Goal: Task Accomplishment & Management: Complete application form

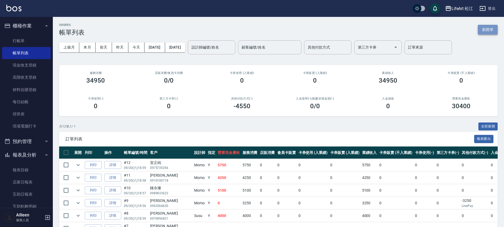
click at [481, 31] on button "新開單" at bounding box center [488, 30] width 20 height 10
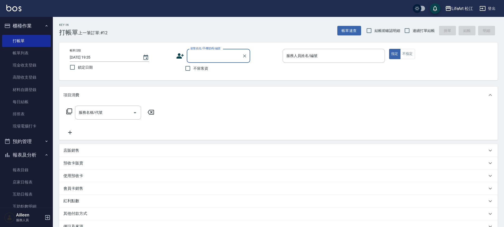
click at [300, 56] on input "服務人員姓名/編號" at bounding box center [334, 55] width 98 height 9
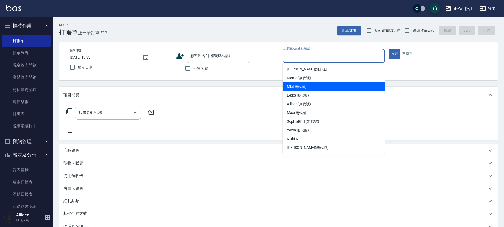
click at [306, 85] on span "Mia (無代號)" at bounding box center [297, 87] width 20 height 6
type input "Mia(無代號)"
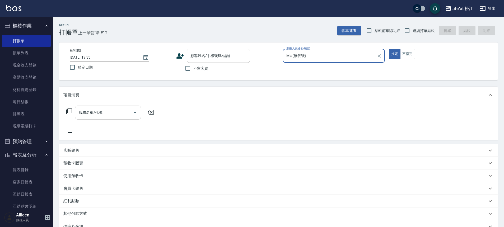
click at [104, 115] on input "服務名稱/代號" at bounding box center [103, 112] width 53 height 9
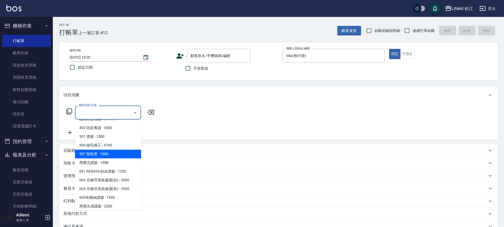
scroll to position [70, 0]
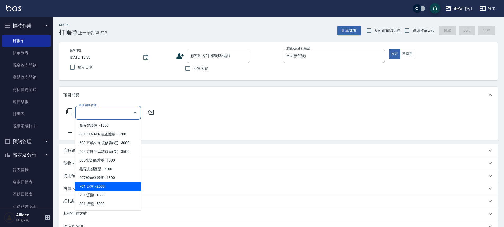
click at [110, 184] on span "701 染髮 - 2500" at bounding box center [108, 186] width 66 height 9
type input "701 染髮(701)"
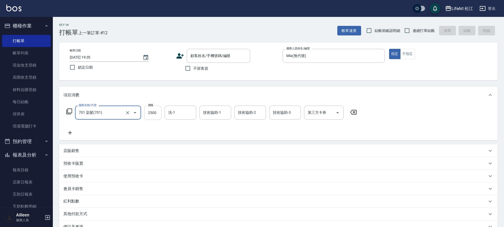
click at [159, 114] on input "2500" at bounding box center [152, 113] width 17 height 14
type input "1950"
click at [71, 132] on icon at bounding box center [69, 133] width 13 height 6
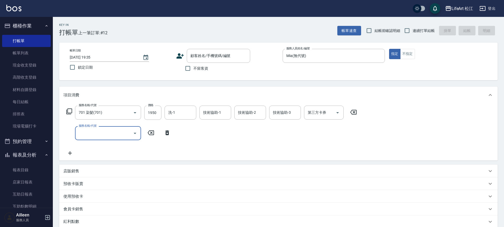
click at [102, 135] on input "服務名稱/代號" at bounding box center [103, 133] width 53 height 9
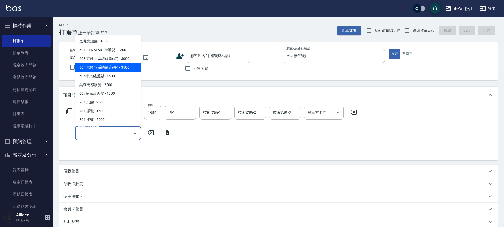
click at [115, 69] on span "604 京喚羽系統修護(長) - 3500" at bounding box center [108, 67] width 66 height 9
type input "604 京喚羽系統修護(長)(604)"
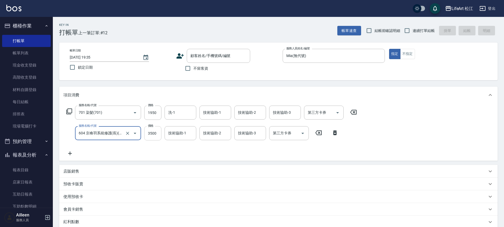
click at [155, 129] on input "3500" at bounding box center [152, 133] width 17 height 14
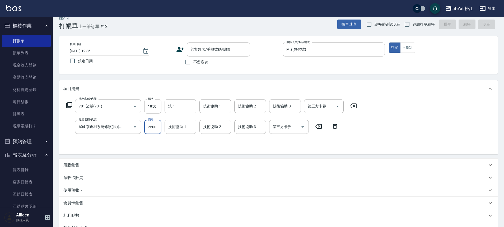
scroll to position [10, 0]
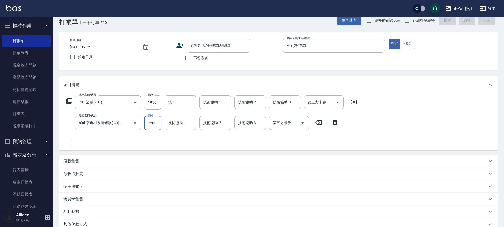
type input "2500"
click at [77, 160] on p "店販銷售" at bounding box center [71, 162] width 16 height 6
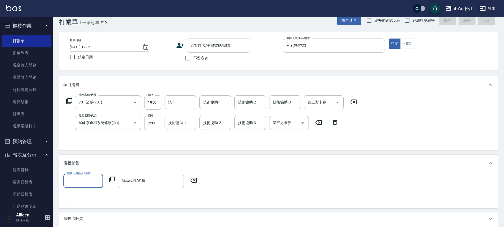
scroll to position [0, 0]
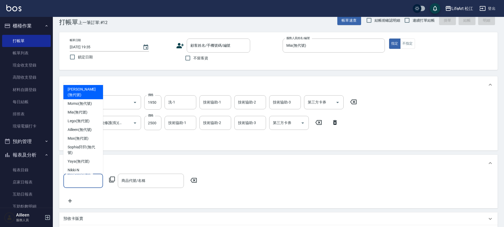
click at [90, 177] on input "服務人員姓名/編號" at bounding box center [83, 180] width 35 height 9
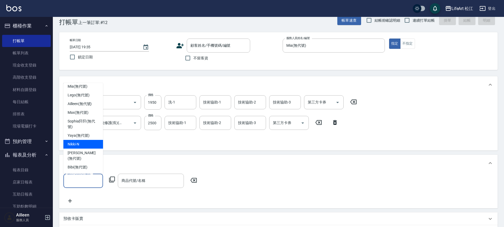
scroll to position [4, 0]
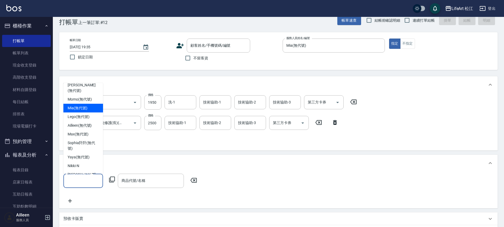
click at [81, 105] on span "Mia (無代號)" at bounding box center [78, 108] width 20 height 6
type input "Mia(無代號)"
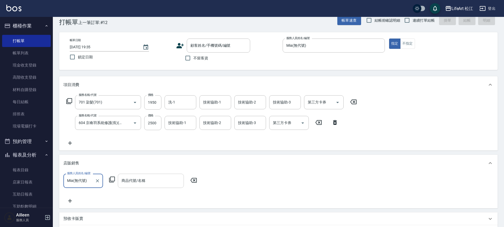
click at [149, 186] on div "商品代號/名稱" at bounding box center [151, 181] width 66 height 14
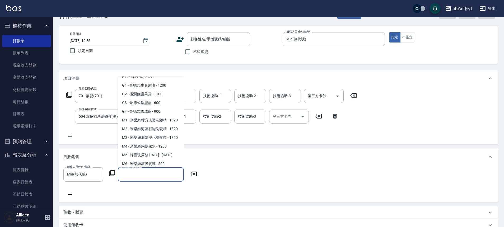
scroll to position [136, 0]
click at [164, 97] on span "G2 - 極潤修護果露 - 1100" at bounding box center [151, 95] width 66 height 9
type input "極潤修護果露"
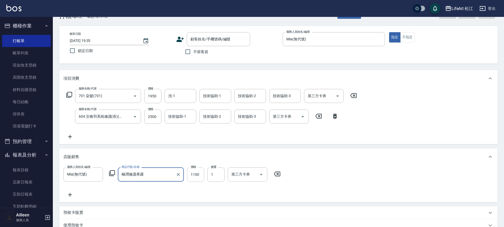
click at [197, 176] on input "1100" at bounding box center [195, 175] width 17 height 14
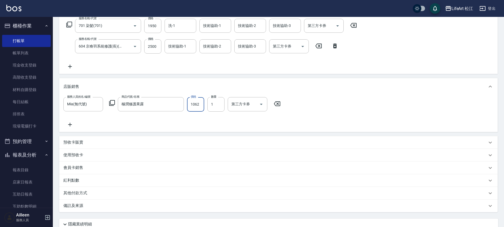
scroll to position [92, 0]
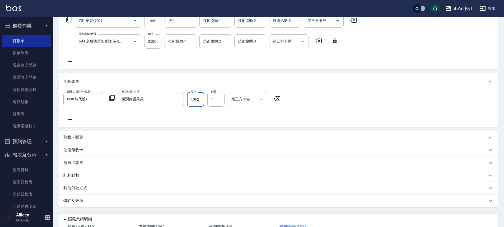
type input "1062"
click at [74, 201] on p "備註及來源" at bounding box center [73, 201] width 20 height 6
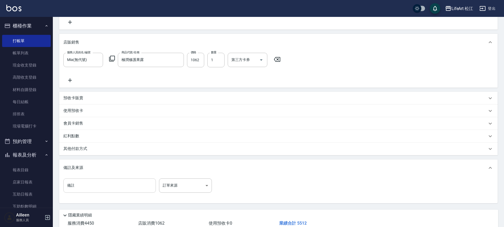
scroll to position [133, 0]
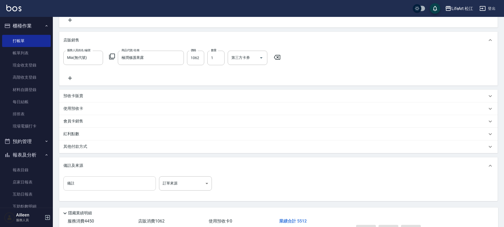
click at [106, 187] on input "備註" at bounding box center [109, 184] width 93 height 14
type input "f"
type input "ㄎ"
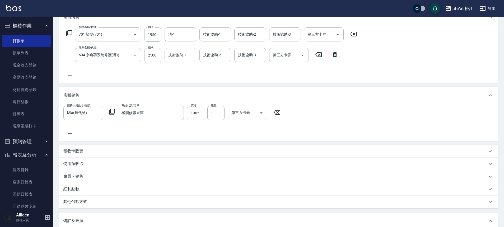
scroll to position [77, 0]
type input "特捲乳"
click at [155, 39] on input "1950" at bounding box center [152, 36] width 17 height 14
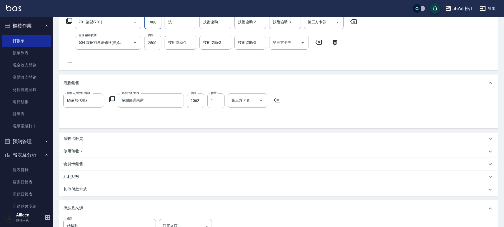
scroll to position [3, 0]
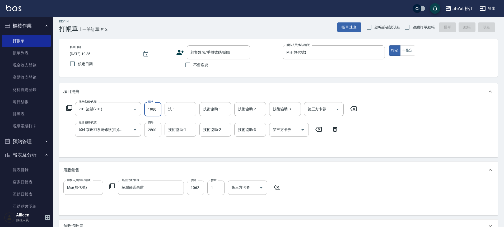
type input "1980"
click at [233, 80] on div "Key In 打帳單 上一筆訂單:#12 帳單速查 結帳前確認明細 連續打單結帳 掛單 結帳 明細 帳單日期 [DATE] 19:35 鎖定日期 顧客姓名/手…" at bounding box center [278, 200] width 451 height 375
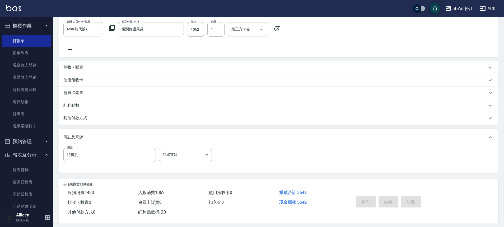
scroll to position [164, 0]
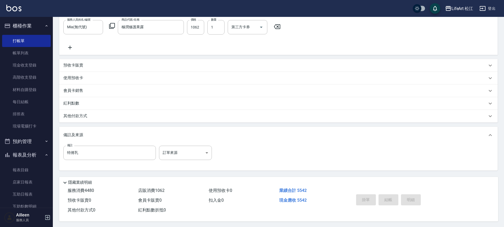
click at [75, 113] on p "其他付款方式" at bounding box center [76, 116] width 26 height 6
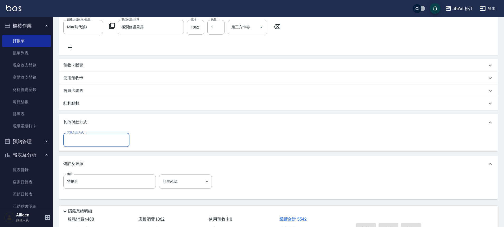
scroll to position [0, 0]
click at [81, 141] on input "其他付款方式" at bounding box center [96, 140] width 61 height 9
click at [76, 180] on span "LinePay" at bounding box center [96, 180] width 66 height 9
type input "LinePay"
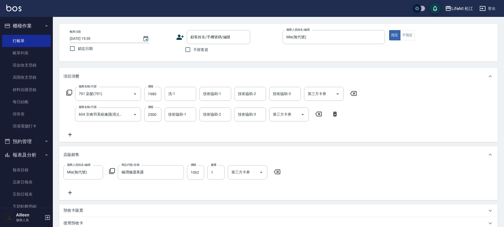
scroll to position [0, 0]
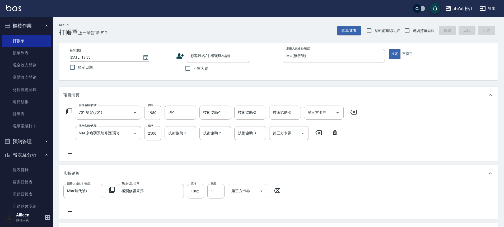
type input "5542"
click at [201, 71] on label "不留客資" at bounding box center [195, 68] width 26 height 11
click at [193, 71] on input "不留客資" at bounding box center [187, 68] width 11 height 11
checkbox input "true"
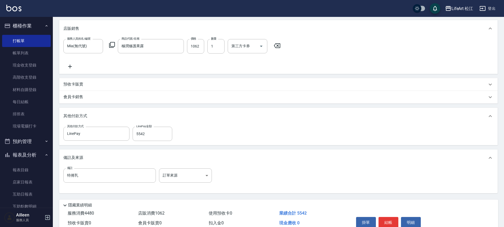
scroll to position [171, 0]
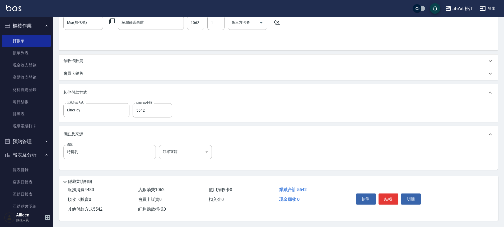
click at [118, 151] on input "特捲乳" at bounding box center [109, 152] width 93 height 14
click at [391, 196] on button "結帳" at bounding box center [389, 199] width 20 height 11
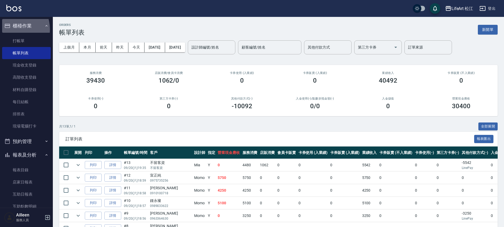
drag, startPoint x: 11, startPoint y: 31, endPoint x: 12, endPoint y: 34, distance: 3.5
click at [12, 34] on li "櫃檯作業 打帳單 帳單列表 現金收支登錄 高階收支登錄 材料自購登錄 每日結帳 排班表 現場電腦打卡" at bounding box center [26, 77] width 49 height 116
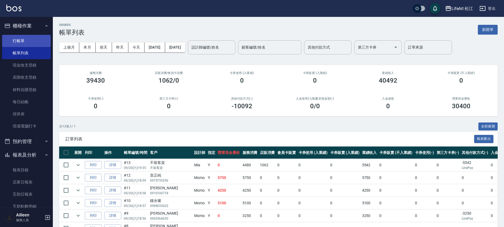
click at [14, 40] on link "打帳單" at bounding box center [26, 41] width 49 height 12
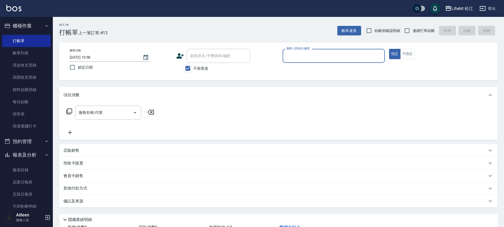
click at [185, 74] on input "不留客資" at bounding box center [187, 68] width 11 height 11
checkbox input "false"
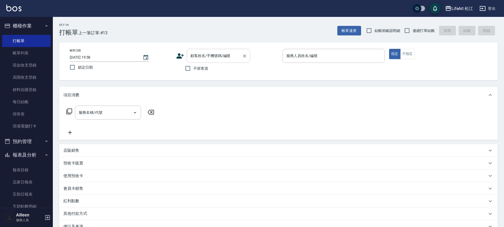
click at [212, 55] on div "顧客姓名/手機號碼/編號 顧客姓名/手機號碼/編號" at bounding box center [218, 56] width 63 height 14
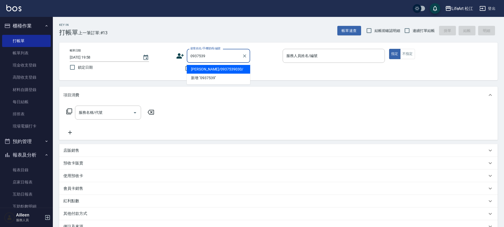
click at [209, 71] on li "[PERSON_NAME]/0937539030/" at bounding box center [218, 69] width 63 height 9
type input "[PERSON_NAME]/0937539030/"
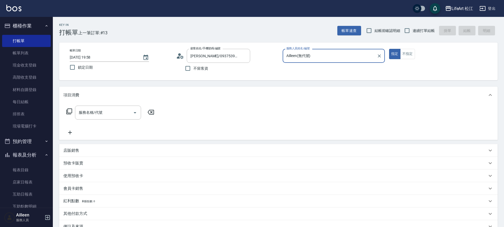
type input "Ailleen(無代號)"
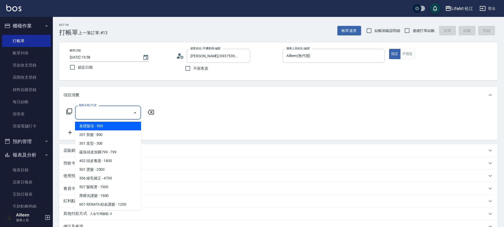
click at [97, 113] on div "服務名稱/代號 服務名稱/代號" at bounding box center [108, 113] width 66 height 14
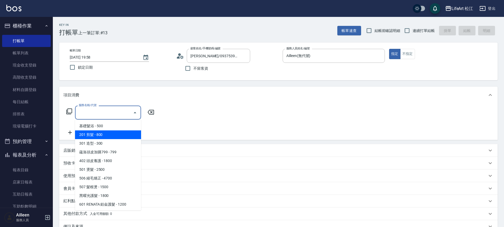
click at [93, 132] on span "201 剪髮 - 800" at bounding box center [108, 135] width 66 height 9
type input "201 剪髮(201)"
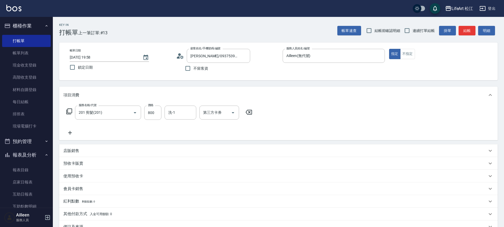
click at [71, 132] on icon at bounding box center [69, 133] width 13 height 6
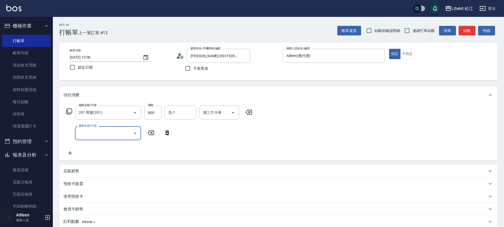
click at [80, 132] on input "服務名稱/代號" at bounding box center [103, 133] width 53 height 9
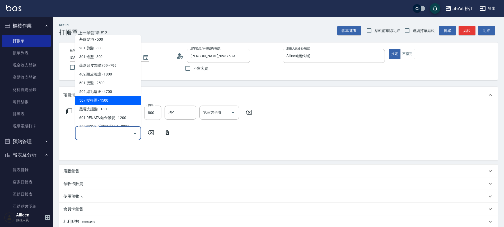
scroll to position [3, 0]
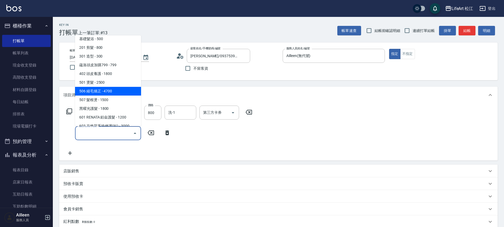
click at [114, 94] on span "506 縮毛矯正 - 4700" at bounding box center [108, 91] width 66 height 9
type input "506 縮毛矯正 (506)"
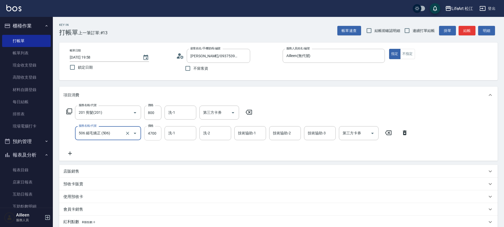
click at [150, 136] on input "4700" at bounding box center [152, 133] width 17 height 14
type input "2500"
click at [75, 154] on icon at bounding box center [69, 153] width 13 height 6
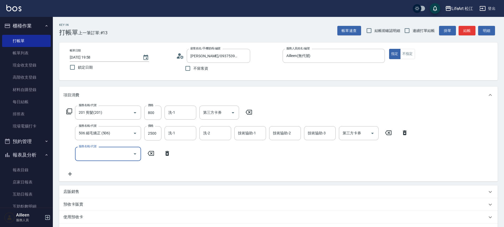
click at [96, 150] on input "服務名稱/代號" at bounding box center [103, 153] width 53 height 9
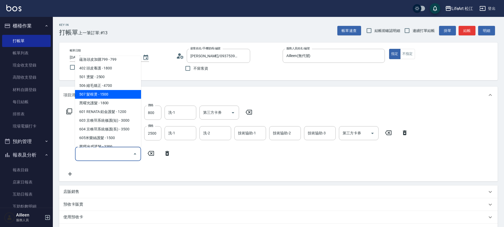
scroll to position [70, 0]
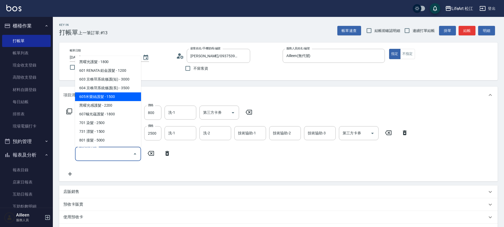
click at [114, 99] on span "605米樂絲護髮 - 1500" at bounding box center [108, 97] width 66 height 9
type input "605米樂絲護髮(605)"
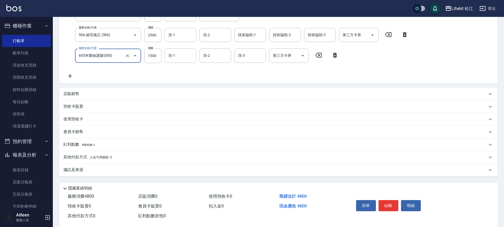
scroll to position [107, 0]
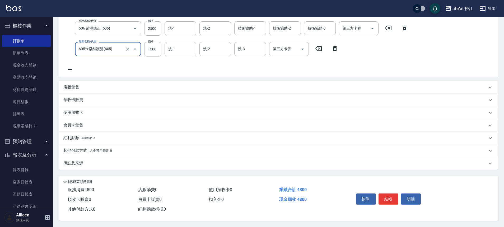
click at [104, 145] on div "其他付款方式 入金可用餘額: 0" at bounding box center [278, 151] width 439 height 13
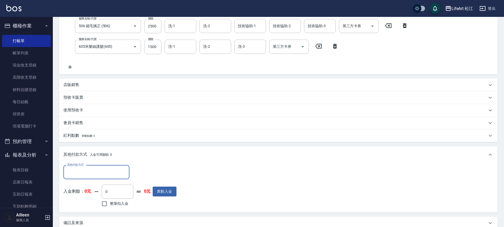
scroll to position [0, 0]
click at [98, 174] on input "其他付款方式" at bounding box center [96, 172] width 61 height 9
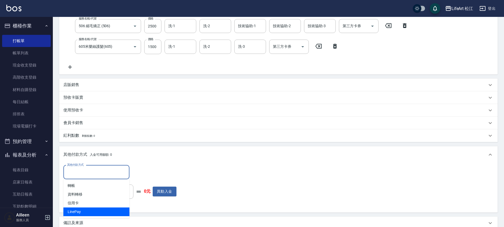
click at [99, 211] on span "LinePay" at bounding box center [96, 212] width 66 height 9
type input "LinePay"
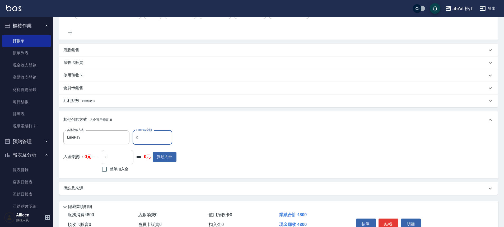
scroll to position [170, 0]
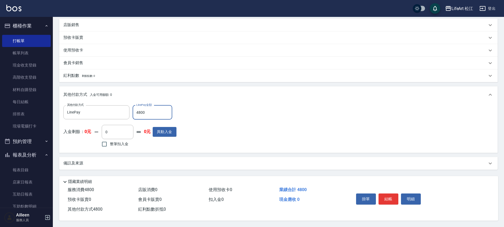
type input "4800"
click at [142, 161] on div "備註及來源" at bounding box center [275, 164] width 424 height 6
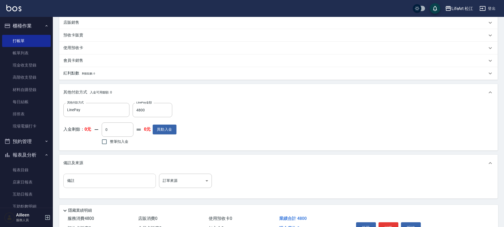
click at [133, 181] on input "備註" at bounding box center [109, 181] width 93 height 14
click at [200, 183] on body "LifeArt 松江 登出 櫃檯作業 打帳單 帳單列表 現金收支登錄 高階收支登錄 材料自購登錄 每日結帳 排班表 現場電腦打卡 預約管理 預約管理 單日預約…" at bounding box center [253, 43] width 507 height 426
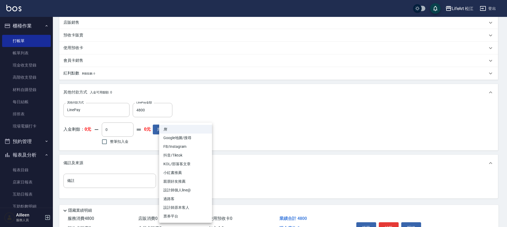
click at [188, 207] on li "設計師原本客人" at bounding box center [185, 208] width 53 height 9
type input "設計師原本客人"
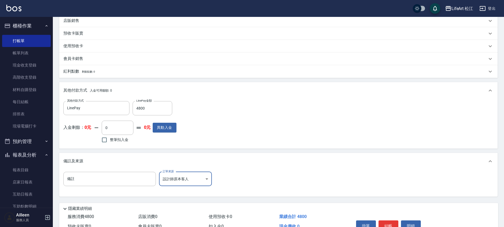
scroll to position [201, 0]
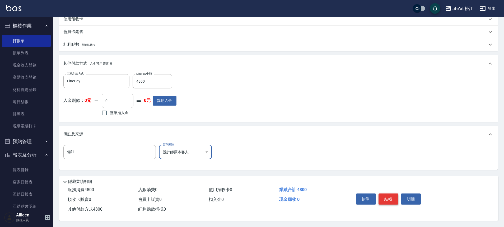
click at [395, 200] on button "結帳" at bounding box center [389, 199] width 20 height 11
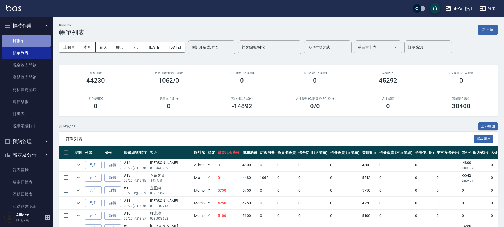
click at [36, 38] on link "打帳單" at bounding box center [26, 41] width 49 height 12
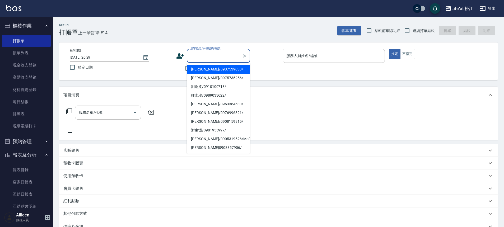
click at [213, 53] on input "顧客姓名/手機號碼/編號" at bounding box center [214, 55] width 51 height 9
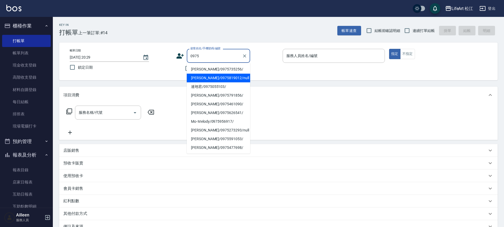
click at [222, 82] on ul "[PERSON_NAME]/0975735256/ [PERSON_NAME]/0975819012/null [PERSON_NAME]君/09750551…" at bounding box center [218, 108] width 63 height 91
click at [227, 76] on li "[PERSON_NAME]/0975819012/null" at bounding box center [218, 78] width 63 height 9
type input "[PERSON_NAME]/0975819012/null"
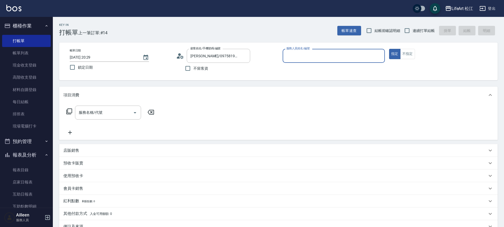
click at [328, 57] on input "服務人員姓名/編號" at bounding box center [334, 55] width 98 height 9
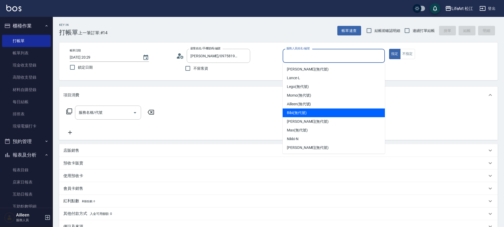
click at [313, 114] on div "Bibi (無代號)" at bounding box center [334, 113] width 102 height 9
type input "Bibi(無代號)"
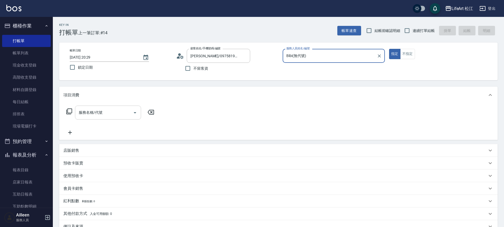
click at [79, 117] on input "服務名稱/代號" at bounding box center [103, 112] width 53 height 9
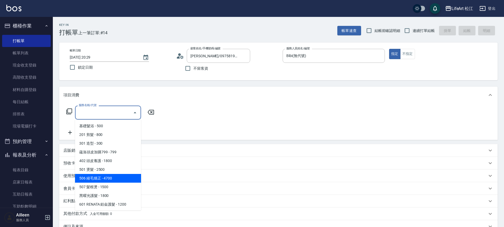
click at [103, 179] on span "506 縮毛矯正 - 4700" at bounding box center [108, 178] width 66 height 9
type input "506 縮毛矯正 (506)"
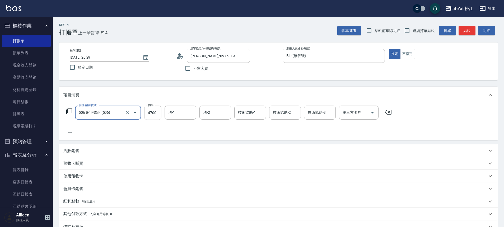
click at [156, 114] on input "4700" at bounding box center [152, 113] width 17 height 14
type input "800"
click at [71, 133] on icon at bounding box center [69, 133] width 13 height 6
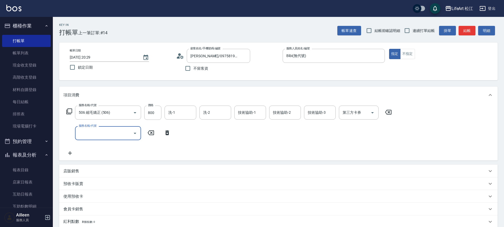
click at [112, 137] on input "服務名稱/代號" at bounding box center [103, 133] width 53 height 9
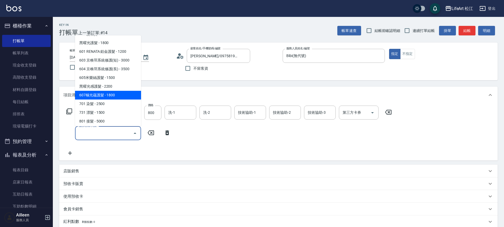
scroll to position [70, 0]
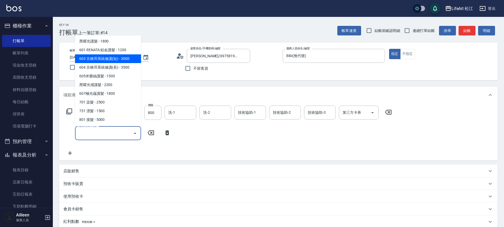
click at [114, 60] on span "603 京喚羽系統修護(短) - 3000" at bounding box center [108, 58] width 66 height 9
type input "603 京喚羽系統修護(短)(603)"
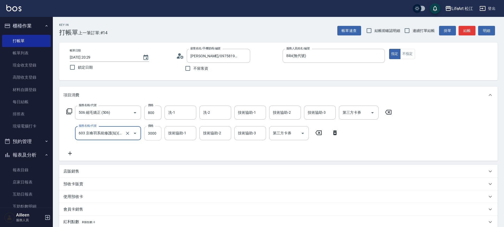
click at [154, 134] on input "3000" at bounding box center [152, 133] width 17 height 14
type input "2500"
click at [174, 114] on div "洗-1 洗-1" at bounding box center [181, 113] width 32 height 14
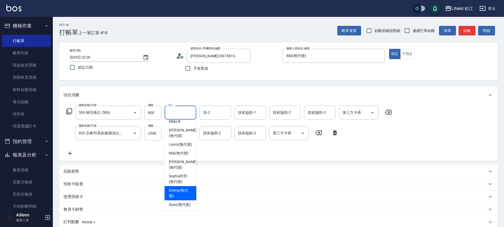
scroll to position [75, 0]
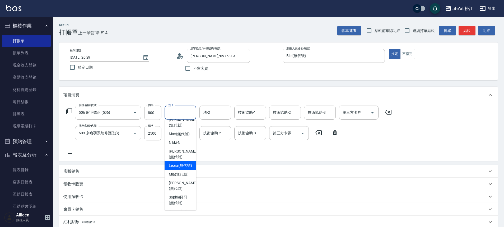
click at [182, 169] on span "Leora (無代號)" at bounding box center [180, 166] width 23 height 6
type input "Leora(無代號)"
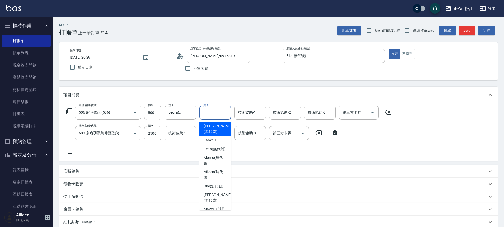
click at [214, 113] on input "洗-2" at bounding box center [215, 112] width 27 height 9
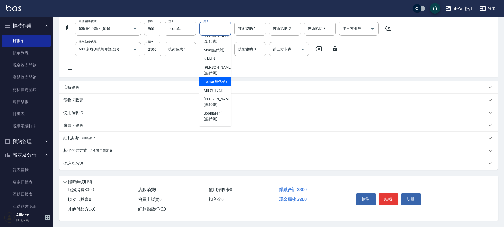
click at [217, 85] on span "Leora (無代號)" at bounding box center [215, 82] width 23 height 6
type input "Leora(無代號)"
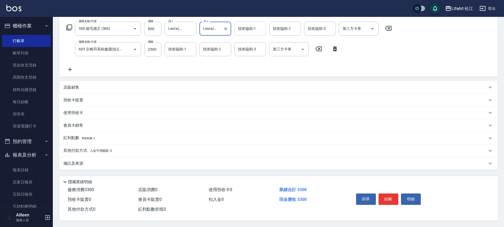
click at [254, 28] on div "技術協助-1 技術協助-1" at bounding box center [250, 29] width 32 height 14
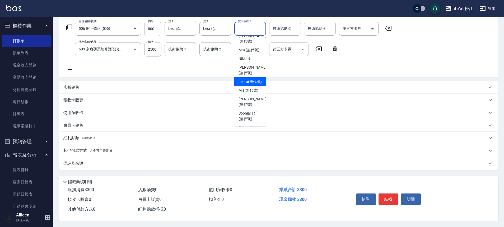
scroll to position [128, 0]
click at [251, 94] on span "[PERSON_NAME] (無代號)" at bounding box center [250, 99] width 23 height 11
type input "[PERSON_NAME](無代號)"
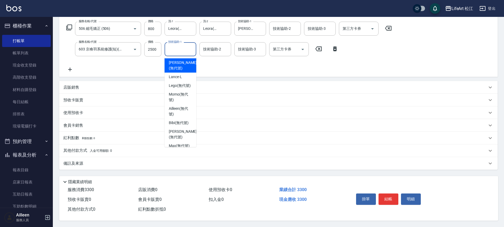
click at [174, 45] on input "技術協助-1" at bounding box center [180, 49] width 27 height 9
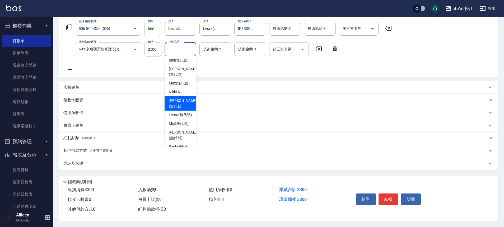
scroll to position [86, 0]
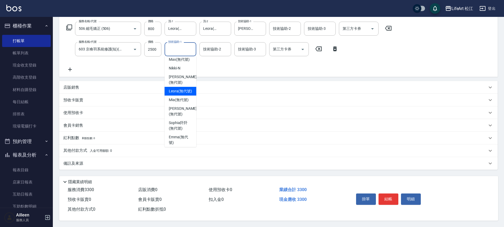
click at [186, 94] on span "Leora (無代號)" at bounding box center [180, 92] width 23 height 6
type input "Leora(無代號)"
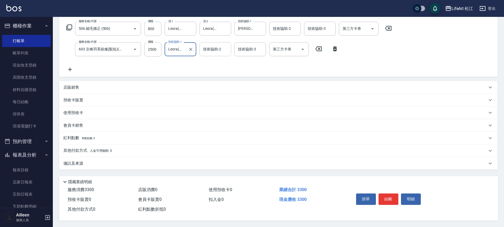
click at [217, 47] on div "技術協助-2 技術協助-2" at bounding box center [216, 49] width 32 height 14
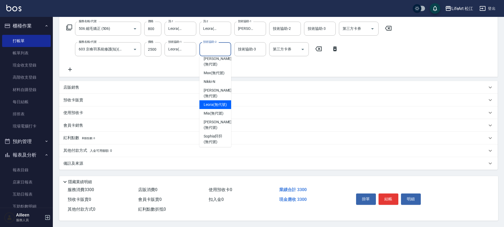
scroll to position [78, 0]
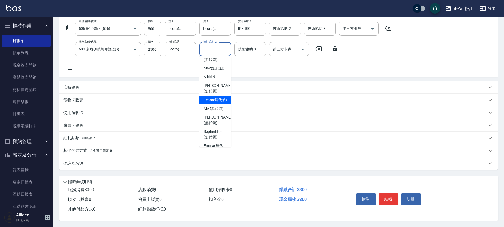
click at [218, 103] on span "Leora (無代號)" at bounding box center [215, 100] width 23 height 6
type input "Leora(無代號)"
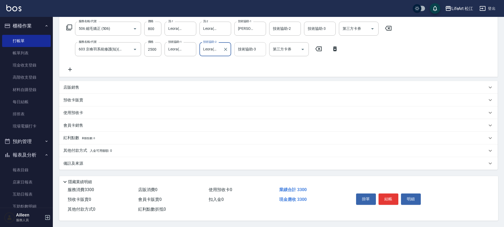
click at [248, 50] on input "技術協助-3" at bounding box center [250, 49] width 27 height 9
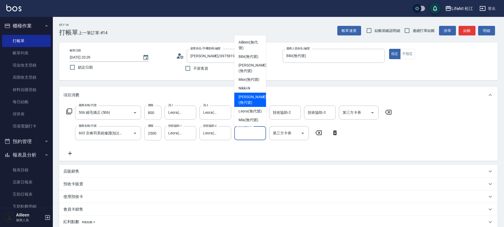
scroll to position [50, 0]
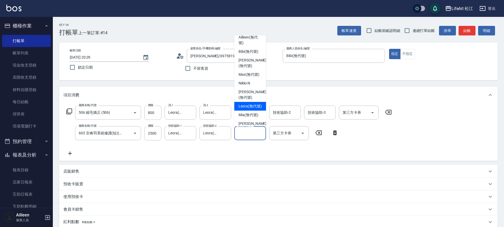
click at [250, 109] on span "Leora (無代號)" at bounding box center [250, 107] width 23 height 6
type input "Leora(無代號)"
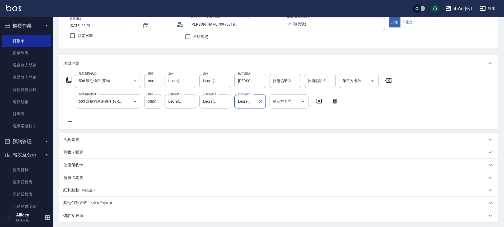
scroll to position [86, 0]
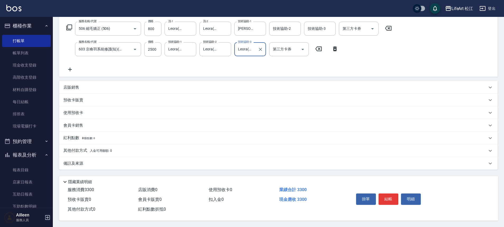
click at [133, 145] on div "其他付款方式 入金可用餘額: 0" at bounding box center [278, 151] width 439 height 13
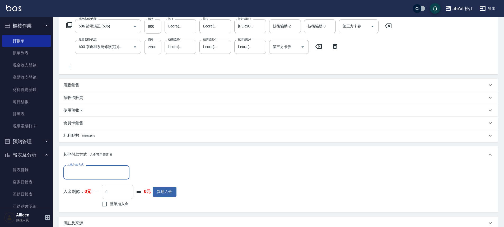
scroll to position [0, 0]
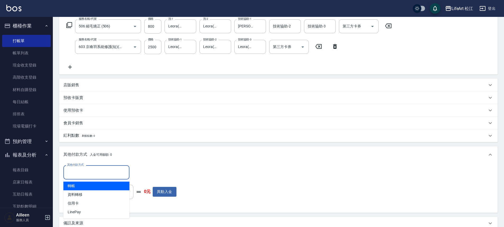
click at [107, 174] on input "其他付款方式" at bounding box center [96, 172] width 61 height 9
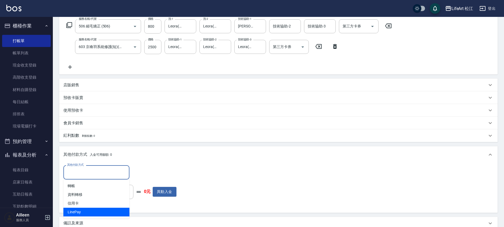
click at [91, 209] on span "LinePay" at bounding box center [96, 212] width 66 height 9
type input "LinePay"
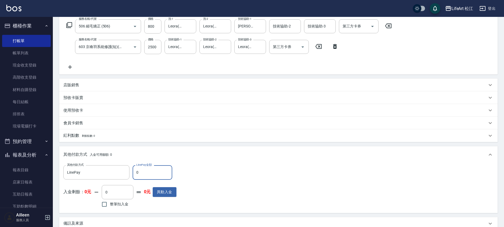
click at [146, 172] on input "0" at bounding box center [153, 172] width 40 height 14
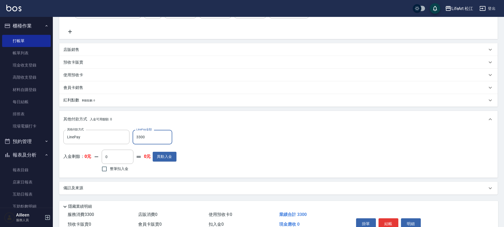
scroll to position [149, 0]
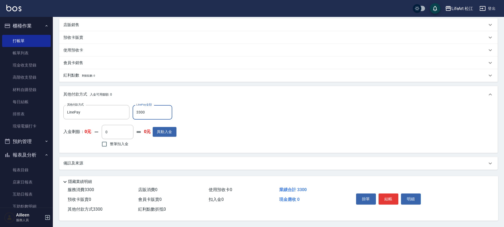
type input "3300"
click at [165, 161] on div "備註及來源" at bounding box center [275, 164] width 424 height 6
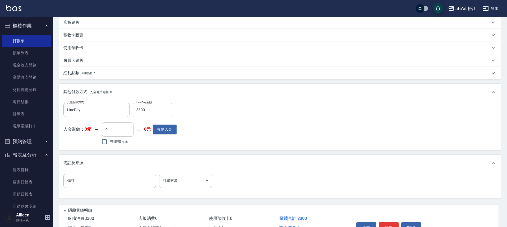
click at [172, 181] on body "LifeArt 松江 登出 櫃檯作業 打帳單 帳單列表 現金收支登錄 高階收支登錄 材料自購登錄 每日結帳 排班表 現場電腦打卡 預約管理 預約管理 單日預約…" at bounding box center [253, 53] width 507 height 405
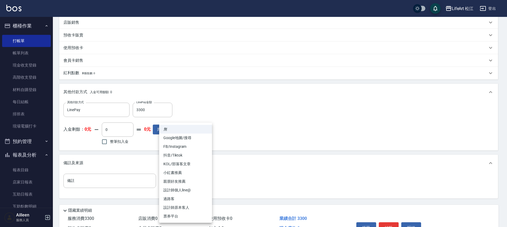
click at [182, 147] on li "FB/Instagram" at bounding box center [185, 146] width 53 height 9
type input "FB/Instagram"
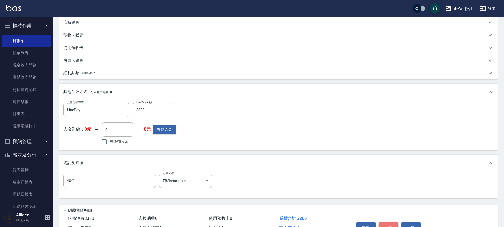
click at [390, 226] on button "結帳" at bounding box center [389, 228] width 20 height 11
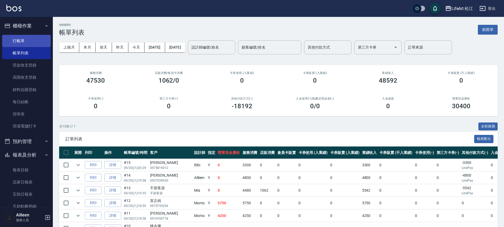
click at [19, 37] on link "打帳單" at bounding box center [26, 41] width 49 height 12
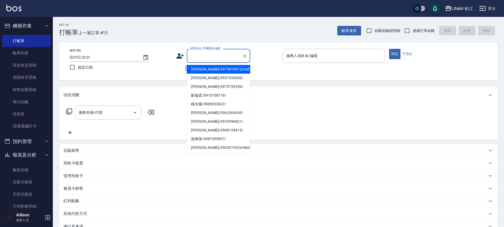
click at [216, 59] on input "顧客姓名/手機號碼/編號" at bounding box center [214, 55] width 51 height 9
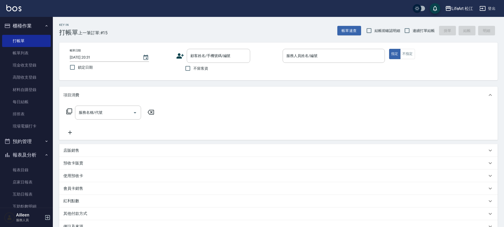
click at [173, 78] on div "帳單日期 [DATE] 20:31 鎖定日期 顧客姓名/手機號碼/編號 顧客姓名/手機號碼/編號 不留客資 服務人員姓名/編號 服務人員姓名/編號 指定 不指定" at bounding box center [278, 62] width 439 height 38
click at [192, 69] on input "不留客資" at bounding box center [187, 68] width 11 height 11
checkbox input "true"
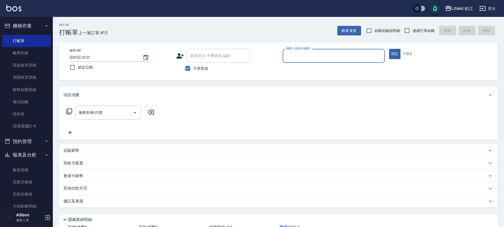
click at [322, 56] on input "服務人員姓名/編號" at bounding box center [334, 55] width 98 height 9
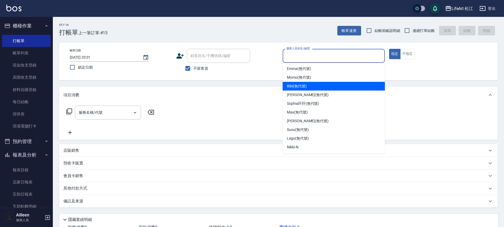
scroll to position [62, 0]
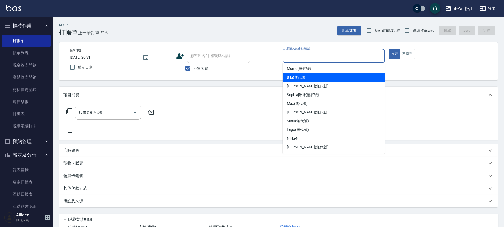
click at [307, 79] on div "Bibi (無代號)" at bounding box center [334, 77] width 102 height 9
type input "Bibi(無代號)"
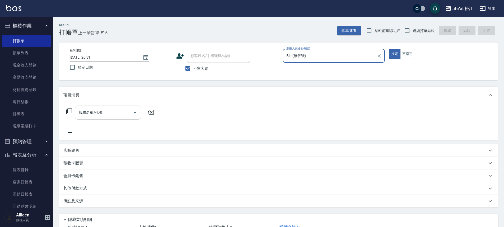
click at [99, 113] on input "服務名稱/代號" at bounding box center [103, 112] width 53 height 9
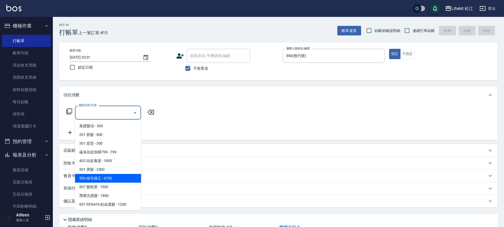
click at [103, 177] on span "506 縮毛矯正 - 4700" at bounding box center [108, 178] width 66 height 9
type input "506 縮毛矯正 (506)"
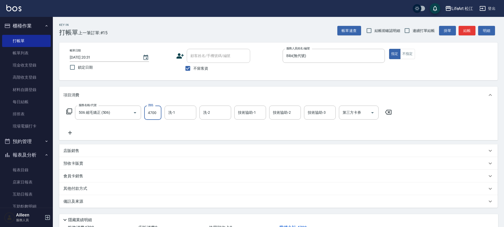
click at [153, 114] on input "4700" at bounding box center [152, 113] width 17 height 14
type input "1500"
click at [72, 132] on icon at bounding box center [69, 133] width 13 height 6
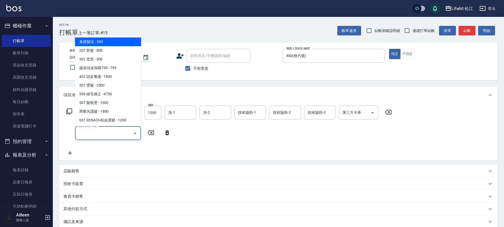
click at [95, 132] on input "服務名稱/代號" at bounding box center [103, 133] width 53 height 9
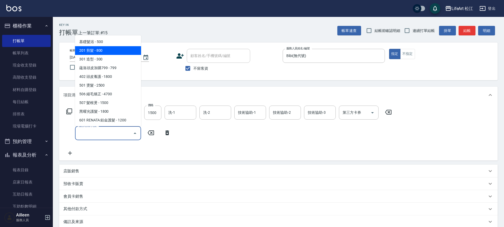
click at [105, 51] on span "201 剪髮 - 800" at bounding box center [108, 50] width 66 height 9
type input "201 剪髮(201)"
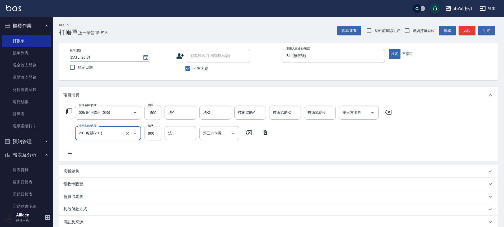
click at [153, 134] on input "800" at bounding box center [152, 133] width 17 height 14
type input "500"
click at [66, 156] on icon at bounding box center [69, 153] width 13 height 6
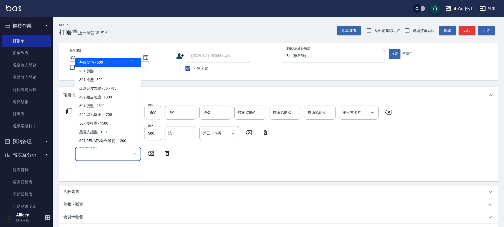
click at [88, 150] on input "服務名稱/代號" at bounding box center [103, 153] width 53 height 9
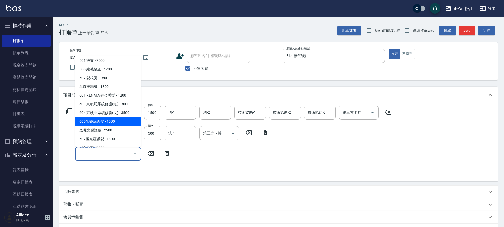
scroll to position [46, 0]
click at [108, 120] on span "605米樂絲護髮 - 1500" at bounding box center [108, 121] width 66 height 9
type input "605米樂絲護髮(605)"
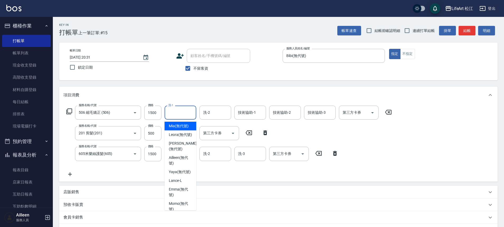
click at [184, 114] on input "洗-1" at bounding box center [180, 112] width 27 height 9
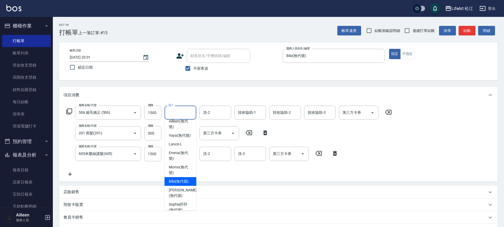
scroll to position [37, 0]
click at [179, 161] on span "[PERSON_NAME] (無代號)" at bounding box center [180, 155] width 23 height 11
type input "[PERSON_NAME](無代號)"
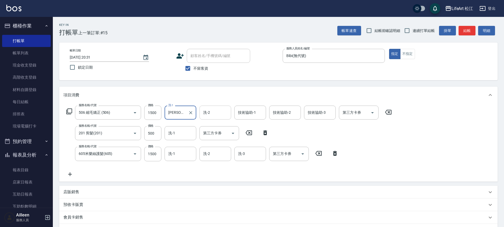
click at [209, 109] on input "洗-2" at bounding box center [215, 112] width 27 height 9
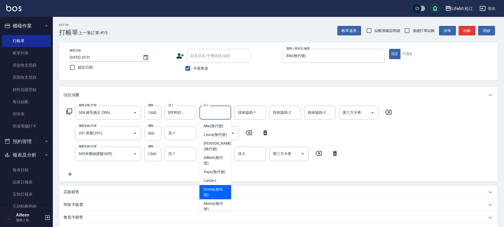
scroll to position [1, 0]
click at [218, 197] on span "[PERSON_NAME] (無代號)" at bounding box center [215, 191] width 23 height 11
type input "[PERSON_NAME](無代號)"
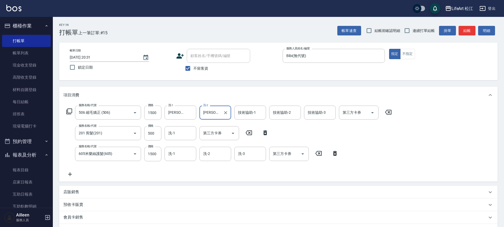
click at [245, 120] on div "服務名稱/代號 506 縮毛矯正 (506) 服務名稱/代號 價格 1500 價格 洗-1 Emma(無代號) 洗-1 洗-2 Emma(無代號) 洗-2 技…" at bounding box center [229, 142] width 332 height 72
click at [250, 117] on input "技術協助-1" at bounding box center [250, 112] width 27 height 9
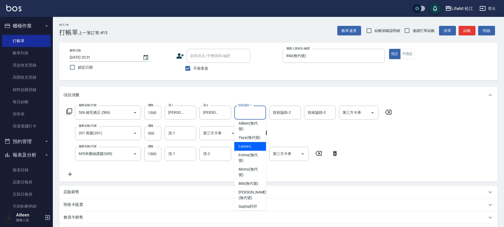
scroll to position [0, 0]
click at [252, 137] on span "Leora (無代號)" at bounding box center [250, 135] width 23 height 6
type input "Leora(無代號)"
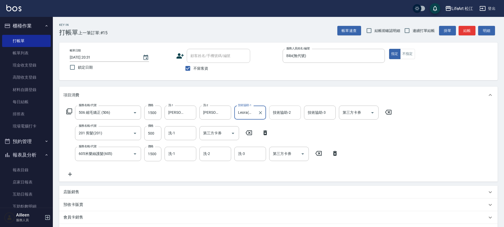
click at [278, 114] on div "技術協助-2 技術協助-2" at bounding box center [285, 113] width 32 height 14
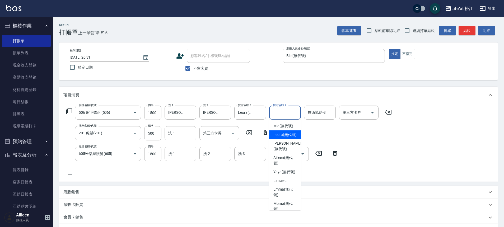
click at [283, 138] on span "Leora (無代號)" at bounding box center [285, 135] width 23 height 6
type input "Leora(無代號)"
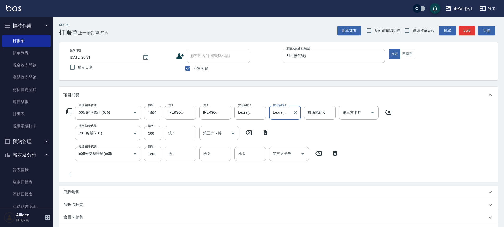
click at [184, 155] on input "洗-1" at bounding box center [180, 153] width 27 height 9
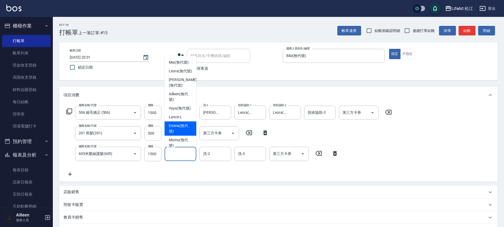
click at [183, 134] on span "[PERSON_NAME] (無代號)" at bounding box center [180, 128] width 23 height 11
type input "[PERSON_NAME](無代號)"
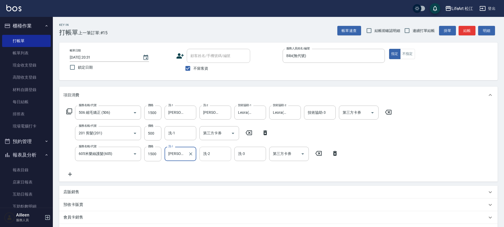
click at [218, 151] on input "洗-2" at bounding box center [215, 153] width 27 height 9
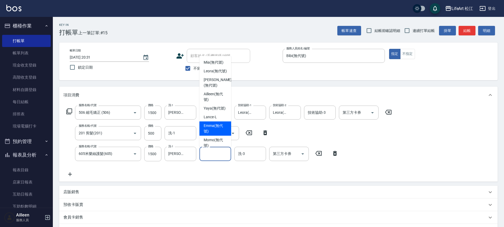
click at [216, 134] on span "[PERSON_NAME] (無代號)" at bounding box center [215, 128] width 23 height 11
type input "[PERSON_NAME](無代號)"
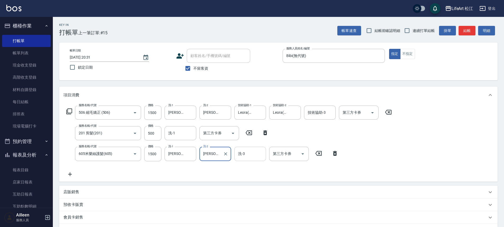
click at [252, 154] on input "洗-3" at bounding box center [250, 153] width 27 height 9
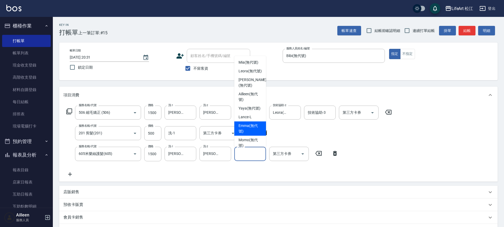
click at [250, 134] on span "[PERSON_NAME] (無代號)" at bounding box center [250, 128] width 23 height 11
type input "[PERSON_NAME](無代號)"
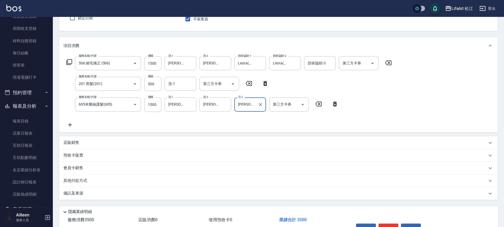
scroll to position [82, 0]
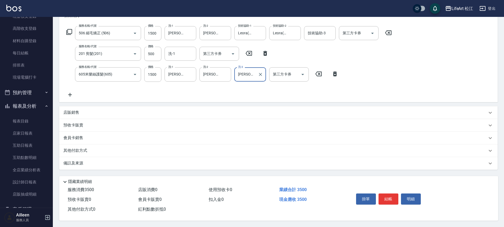
click at [90, 162] on div "備註及來源" at bounding box center [275, 164] width 424 height 6
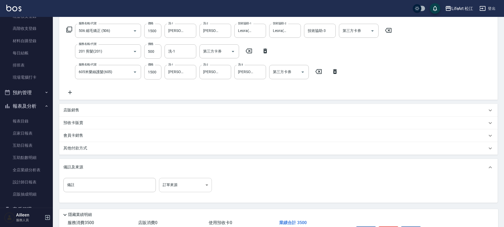
click at [184, 181] on body "LifeArt 松江 登出 櫃檯作業 打帳單 帳單列表 現金收支登錄 高階收支登錄 材料自購登錄 每日結帳 排班表 現場電腦打卡 預約管理 預約管理 單日預約…" at bounding box center [252, 89] width 504 height 342
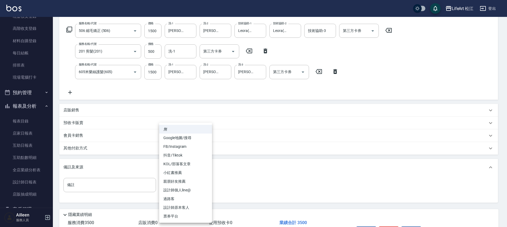
click at [185, 146] on li "FB/Instagram" at bounding box center [185, 146] width 53 height 9
type input "FB/Instagram"
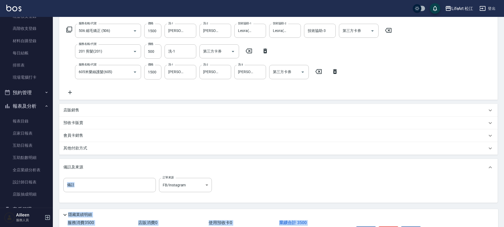
click at [142, 145] on div "其他付款方式" at bounding box center [278, 148] width 439 height 13
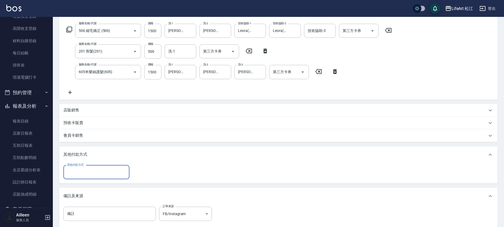
scroll to position [0, 0]
click at [110, 174] on input "其他付款方式" at bounding box center [96, 172] width 61 height 9
click at [109, 182] on span "轉帳" at bounding box center [96, 186] width 66 height 9
type input "轉帳"
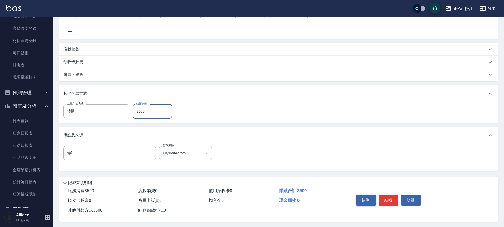
scroll to position [146, 0]
type input "3500"
click at [385, 197] on button "結帳" at bounding box center [389, 199] width 20 height 11
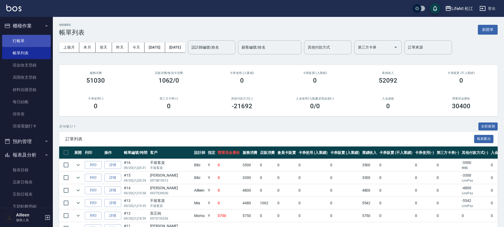
click at [34, 42] on link "打帳單" at bounding box center [26, 41] width 49 height 12
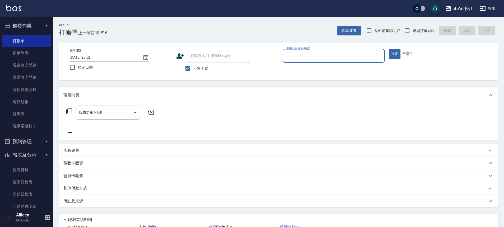
drag, startPoint x: 205, startPoint y: 68, endPoint x: 214, endPoint y: 50, distance: 20.1
click at [205, 68] on span "不留客資" at bounding box center [200, 69] width 15 height 6
click at [193, 68] on input "不留客資" at bounding box center [187, 68] width 11 height 11
checkbox input "false"
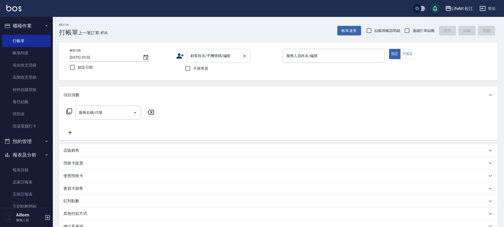
click at [214, 50] on div "顧客姓名/手機號碼/編號" at bounding box center [218, 56] width 63 height 14
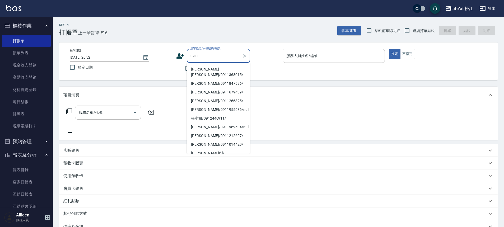
type input "0911"
drag, startPoint x: 276, startPoint y: 92, endPoint x: 274, endPoint y: 90, distance: 2.9
click at [276, 92] on div "項目消費" at bounding box center [278, 95] width 439 height 17
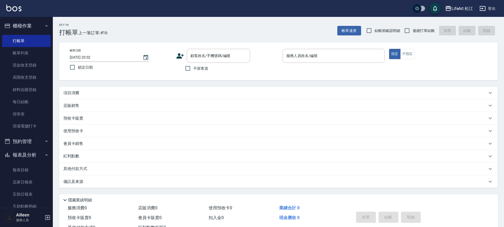
click at [203, 64] on label "不留客資" at bounding box center [195, 68] width 26 height 11
click at [193, 64] on input "不留客資" at bounding box center [187, 68] width 11 height 11
checkbox input "true"
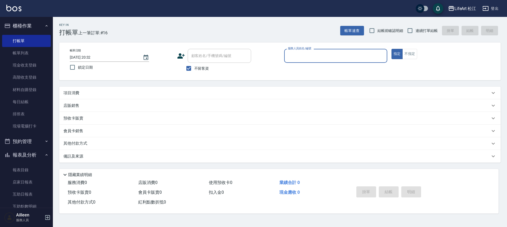
click at [296, 54] on input "服務人員姓名/編號" at bounding box center [336, 55] width 98 height 9
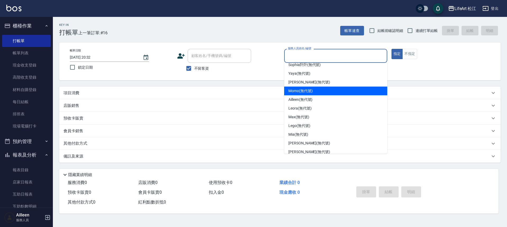
scroll to position [62, 0]
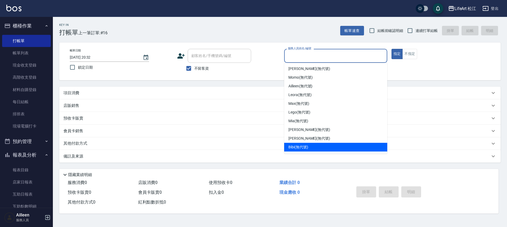
click at [321, 148] on div "Bibi (無代號)" at bounding box center [335, 147] width 103 height 9
type input "Bibi(無代號)"
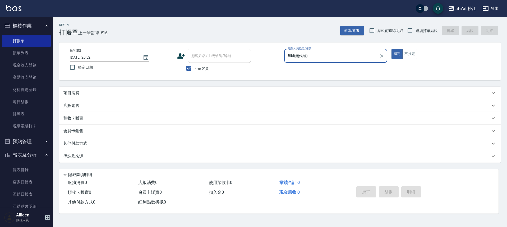
click at [98, 92] on div "項目消費" at bounding box center [276, 93] width 427 height 6
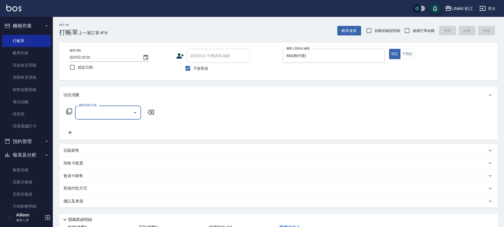
scroll to position [0, 0]
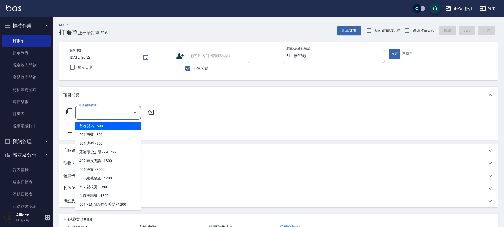
click at [99, 109] on input "服務名稱/代號" at bounding box center [103, 112] width 53 height 9
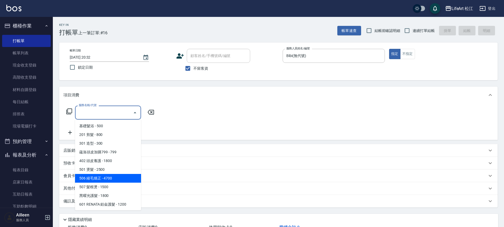
click at [108, 180] on span "506 縮毛矯正 - 4700" at bounding box center [108, 178] width 66 height 9
type input "506 縮毛矯正 (506)"
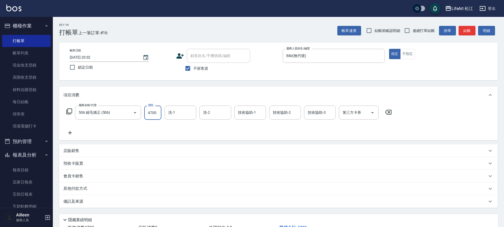
click at [155, 114] on input "4700" at bounding box center [152, 113] width 17 height 14
type input "1500"
click at [69, 133] on icon at bounding box center [69, 133] width 13 height 6
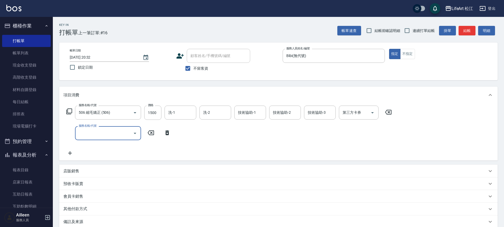
click at [109, 132] on input "服務名稱/代號" at bounding box center [103, 133] width 53 height 9
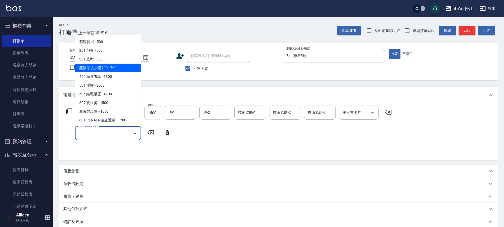
click at [109, 70] on span "蘊洛頭皮加購799 - 799" at bounding box center [108, 68] width 66 height 9
type input "蘊洛頭皮加購799(401)"
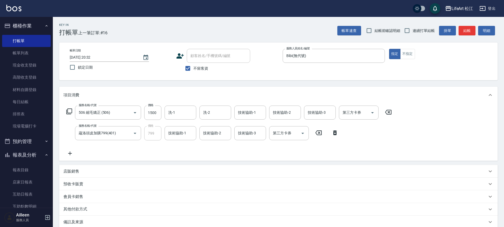
click at [69, 152] on icon at bounding box center [69, 153] width 13 height 6
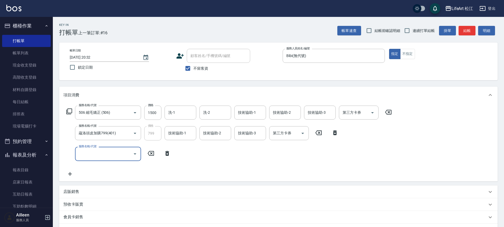
click at [96, 158] on input "服務名稱/代號" at bounding box center [103, 153] width 53 height 9
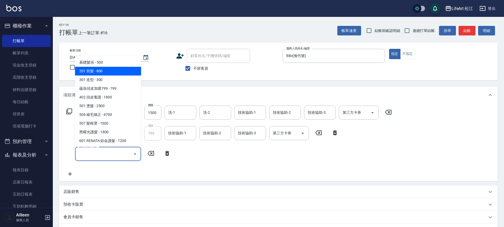
click at [109, 72] on span "201 剪髮 - 800" at bounding box center [108, 71] width 66 height 9
type input "201 剪髮(201)"
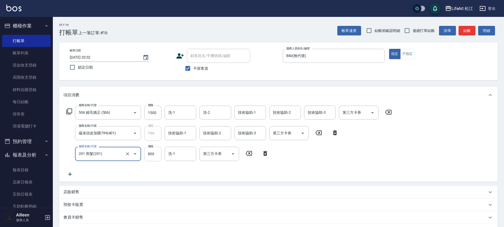
click at [156, 159] on input "800" at bounding box center [152, 154] width 17 height 14
type input "500"
click at [71, 175] on icon at bounding box center [69, 174] width 13 height 6
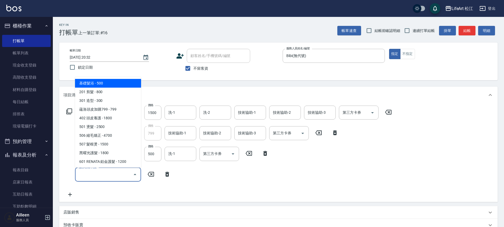
click at [93, 174] on input "服務名稱/代號" at bounding box center [103, 174] width 53 height 9
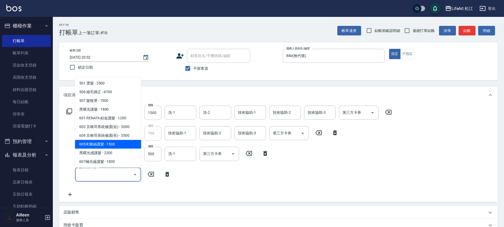
scroll to position [47, 0]
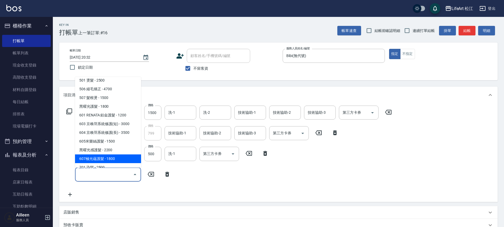
click at [114, 160] on span "607極光蘊護髮 - 1800" at bounding box center [108, 159] width 66 height 9
type input "607極光蘊護髮(607)"
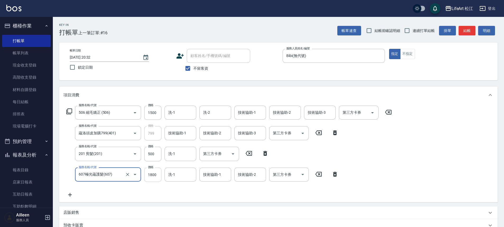
click at [158, 177] on input "1800" at bounding box center [152, 175] width 17 height 14
type input "2200"
click at [182, 116] on input "洗-1" at bounding box center [180, 112] width 27 height 9
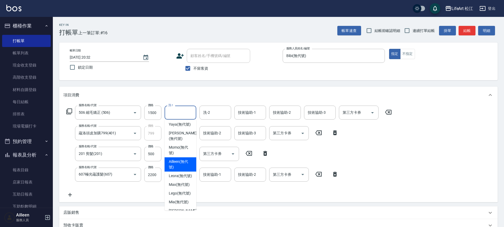
scroll to position [74, 0]
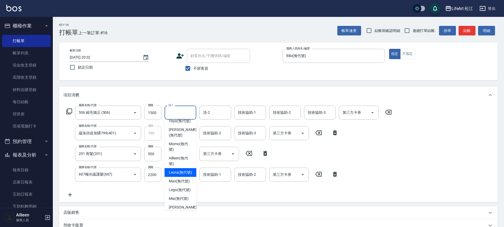
click at [182, 176] on span "Leora (無代號)" at bounding box center [180, 173] width 23 height 6
type input "Leora(無代號)"
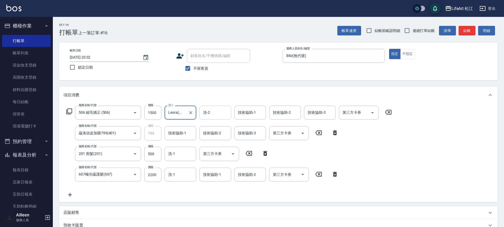
click at [216, 119] on div "洗-2" at bounding box center [216, 113] width 32 height 14
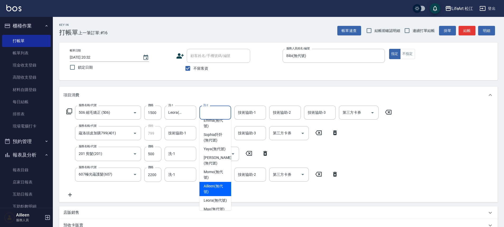
scroll to position [47, 0]
click at [213, 202] on span "Leora (無代號)" at bounding box center [215, 200] width 23 height 6
type input "Leora(無代號)"
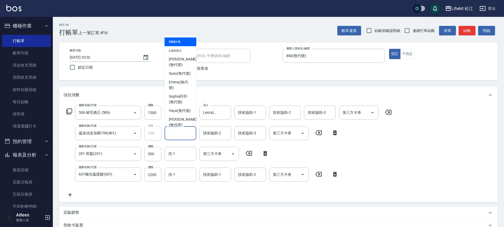
click at [181, 137] on input "技術協助-1" at bounding box center [180, 133] width 27 height 9
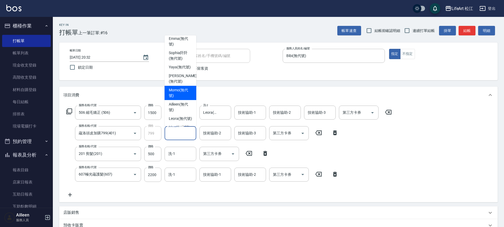
scroll to position [44, 0]
click at [182, 121] on span "Leora (無代號)" at bounding box center [180, 119] width 23 height 6
type input "Leora(無代號)"
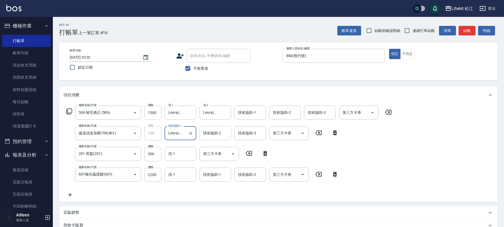
click at [207, 132] on div "技術協助-2 技術協助-2" at bounding box center [216, 133] width 32 height 14
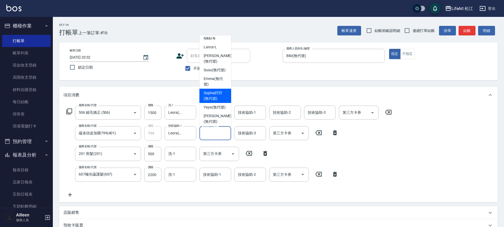
scroll to position [9, 0]
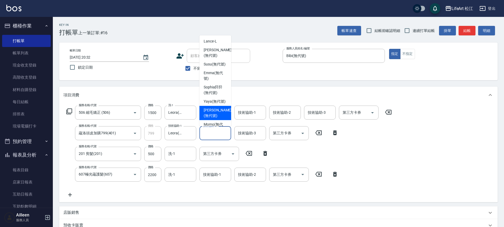
click at [214, 119] on span "[PERSON_NAME] (無代號)" at bounding box center [218, 113] width 28 height 11
type input "[PERSON_NAME](無代號)"
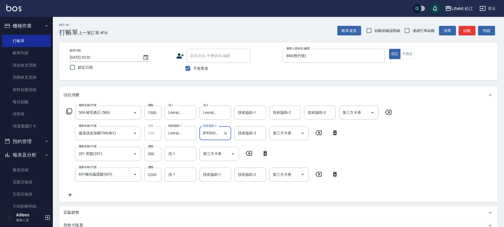
drag, startPoint x: 226, startPoint y: 132, endPoint x: 216, endPoint y: 132, distance: 9.8
click at [226, 132] on icon "Clear" at bounding box center [225, 133] width 5 height 5
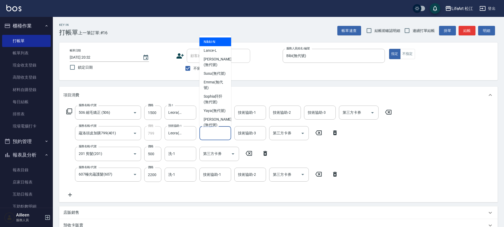
click at [216, 132] on input "技術協助-2" at bounding box center [215, 133] width 27 height 9
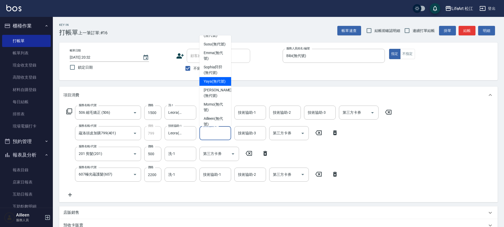
scroll to position [49, 0]
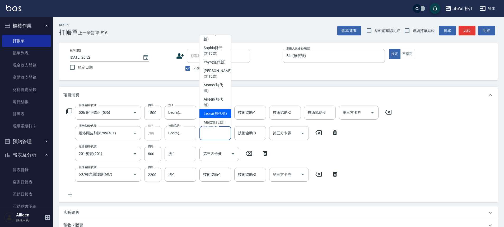
click at [219, 117] on span "Leora (無代號)" at bounding box center [215, 114] width 23 height 6
type input "Leora(無代號)"
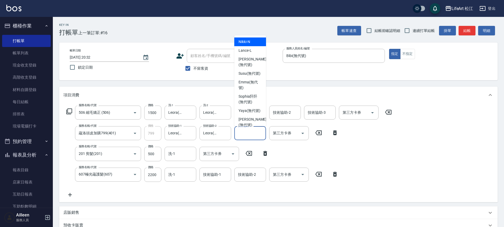
click at [253, 133] on div "技術協助-3 技術協助-3" at bounding box center [250, 133] width 32 height 14
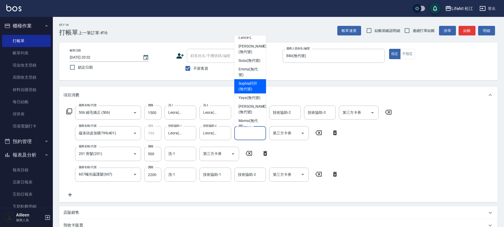
scroll to position [47, 0]
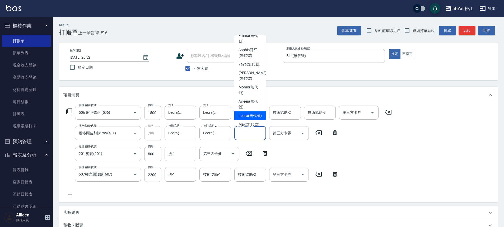
drag, startPoint x: 249, startPoint y: 119, endPoint x: 253, endPoint y: 120, distance: 4.3
click at [249, 119] on span "Leora (無代號)" at bounding box center [250, 116] width 23 height 6
type input "Leora(無代號)"
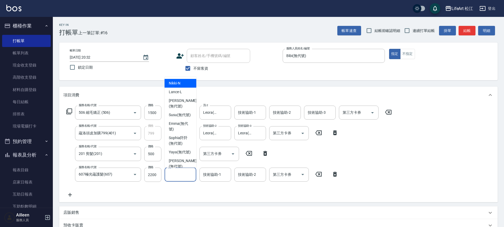
click at [177, 177] on input "洗-1" at bounding box center [180, 174] width 27 height 9
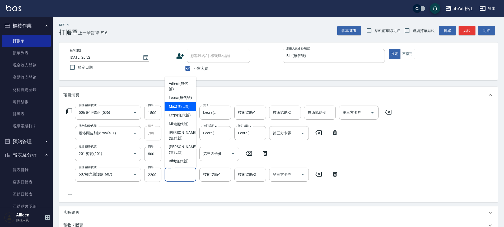
scroll to position [80, 0]
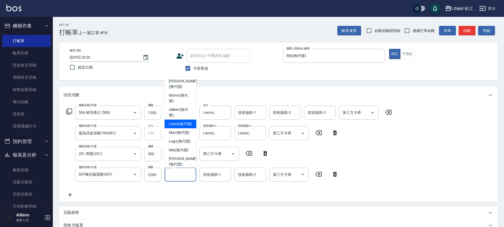
click at [182, 127] on span "Leora (無代號)" at bounding box center [180, 124] width 23 height 6
type input "Leora(無代號)"
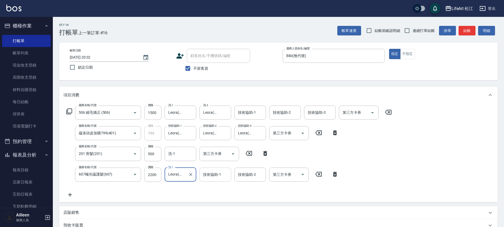
click at [211, 176] on input "技術協助-1" at bounding box center [215, 174] width 27 height 9
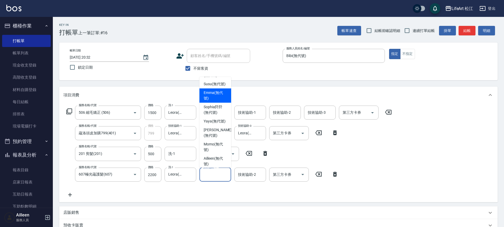
scroll to position [49, 0]
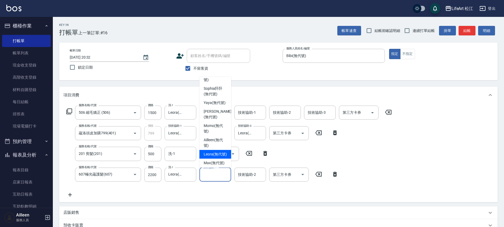
click at [216, 157] on span "Leora (無代號)" at bounding box center [215, 155] width 23 height 6
type input "Leora(無代號)"
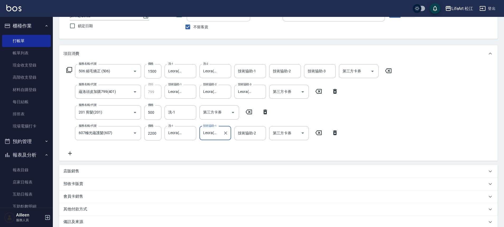
scroll to position [103, 0]
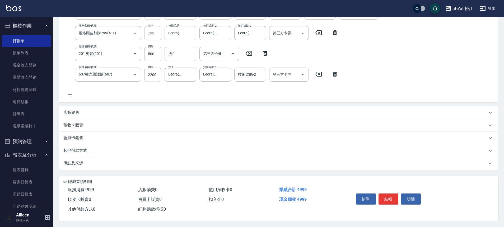
click at [110, 148] on div "其他付款方式" at bounding box center [275, 151] width 424 height 6
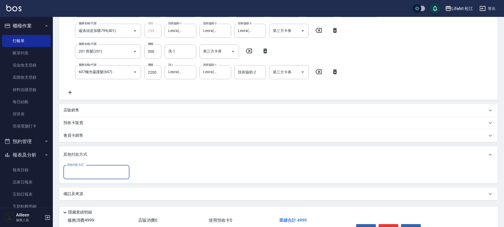
scroll to position [0, 0]
click at [109, 170] on input "其他付款方式" at bounding box center [96, 172] width 61 height 9
click at [99, 210] on span "LinePay" at bounding box center [96, 212] width 66 height 9
type input "LinePay"
type input "4999"
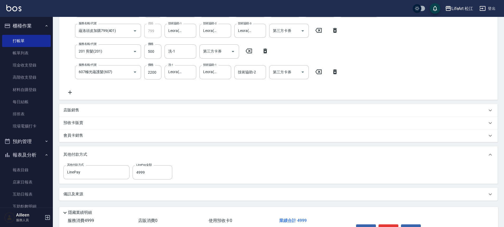
click at [141, 194] on div "備註及來源" at bounding box center [275, 195] width 424 height 6
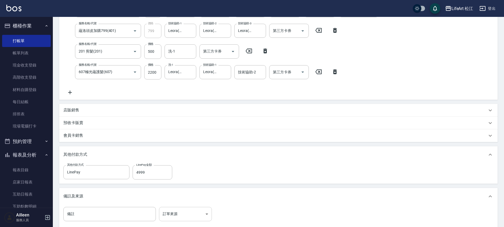
click at [166, 210] on body "LifeArt 松江 登出 櫃檯作業 打帳單 帳單列表 現金收支登錄 高階收支登錄 材料自購登錄 每日結帳 排班表 現場電腦打卡 預約管理 預約管理 單日預約…" at bounding box center [252, 93] width 504 height 392
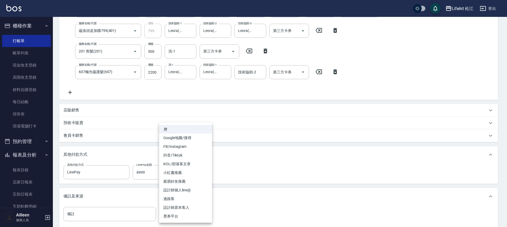
click at [180, 149] on li "FB/Instagram" at bounding box center [185, 146] width 53 height 9
type input "FB/Instagram"
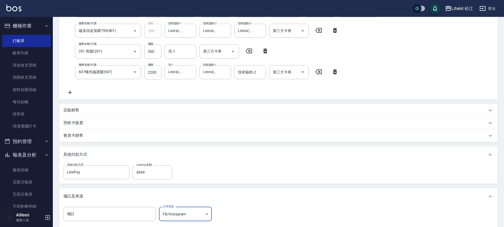
scroll to position [151, 0]
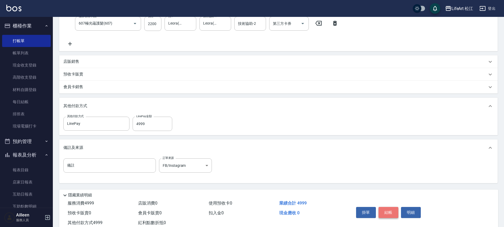
click at [386, 215] on button "結帳" at bounding box center [389, 212] width 20 height 11
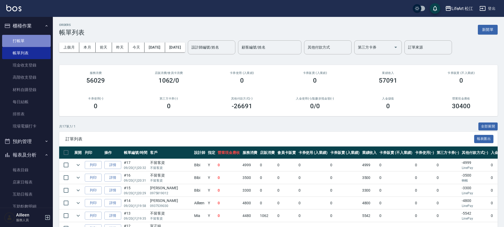
click at [43, 40] on link "打帳單" at bounding box center [26, 41] width 49 height 12
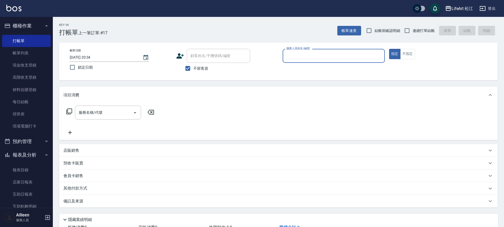
click at [191, 71] on input "不留客資" at bounding box center [187, 68] width 11 height 11
checkbox input "false"
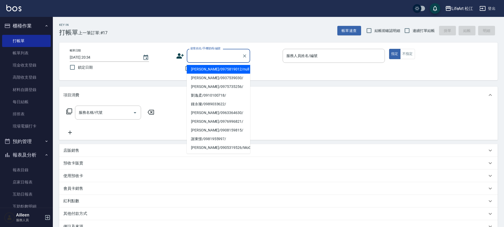
click at [208, 53] on div "顧客姓名/手機號碼/編號 顧客姓名/手機號碼/編號" at bounding box center [218, 56] width 63 height 14
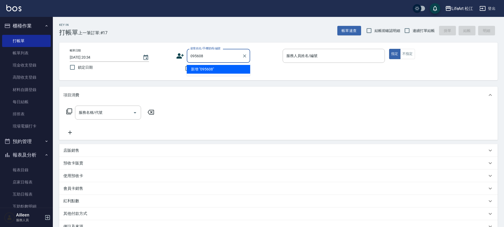
type input "0956085"
click at [244, 55] on icon "Clear" at bounding box center [244, 55] width 3 height 3
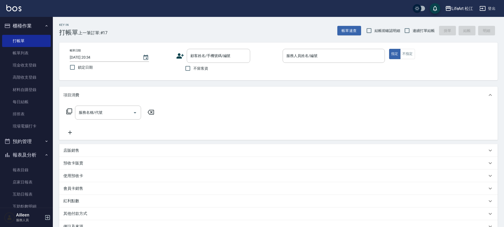
click at [211, 70] on div "不留客資" at bounding box center [213, 68] width 74 height 11
click at [206, 69] on span "不留客資" at bounding box center [200, 69] width 15 height 6
click at [193, 69] on input "不留客資" at bounding box center [187, 68] width 11 height 11
checkbox input "true"
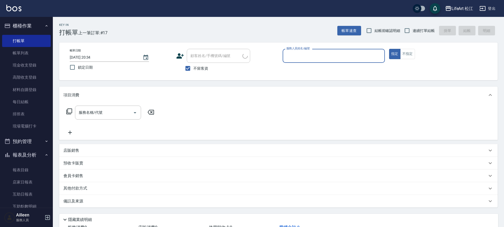
click at [301, 59] on input "服務人員姓名/編號" at bounding box center [334, 55] width 98 height 9
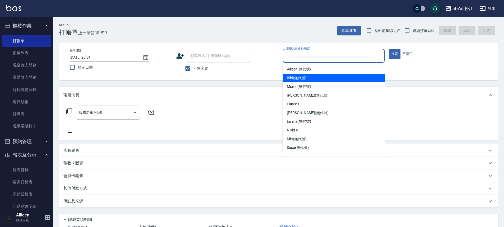
click at [308, 79] on div "Bibi (無代號)" at bounding box center [334, 78] width 102 height 9
type input "Bibi(無代號)"
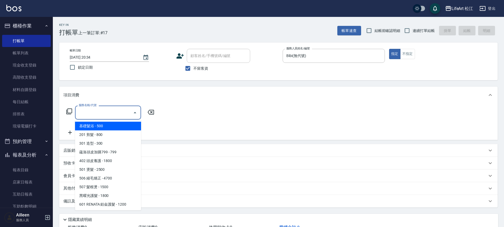
click at [108, 114] on input "服務名稱/代號" at bounding box center [103, 112] width 53 height 9
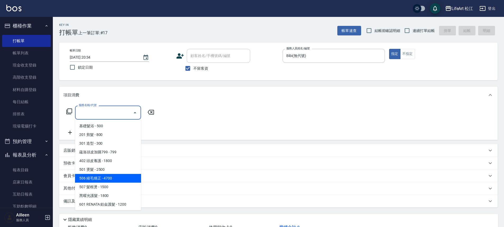
click at [115, 179] on span "506 縮毛矯正 - 4700" at bounding box center [108, 178] width 66 height 9
type input "506 縮毛矯正 (506)"
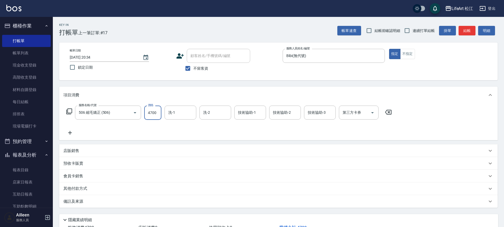
click at [152, 114] on input "4700" at bounding box center [152, 113] width 17 height 14
type input "1500"
click at [74, 130] on icon at bounding box center [69, 133] width 13 height 6
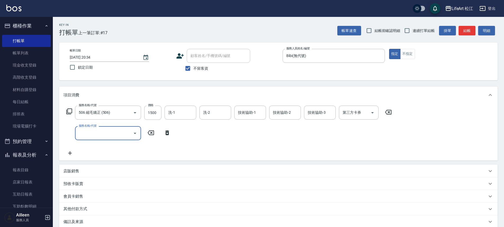
click at [100, 132] on input "服務名稱/代號" at bounding box center [103, 133] width 53 height 9
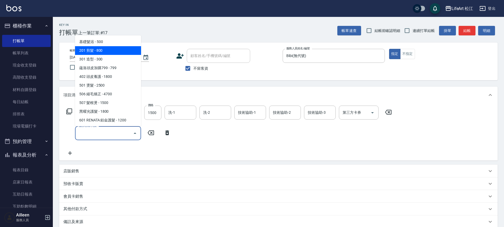
click at [105, 52] on span "201 剪髮 - 800" at bounding box center [108, 50] width 66 height 9
type input "201 剪髮(201)"
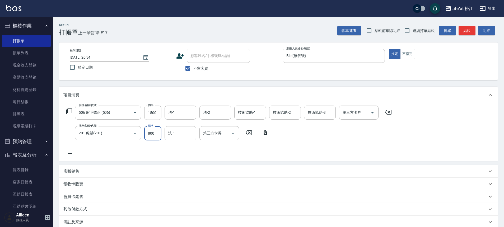
click at [155, 133] on input "800" at bounding box center [152, 133] width 17 height 14
type input "500"
click at [72, 154] on icon at bounding box center [70, 154] width 4 height 4
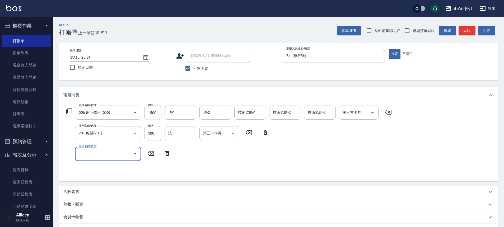
click at [114, 159] on div "服務名稱/代號" at bounding box center [108, 154] width 66 height 14
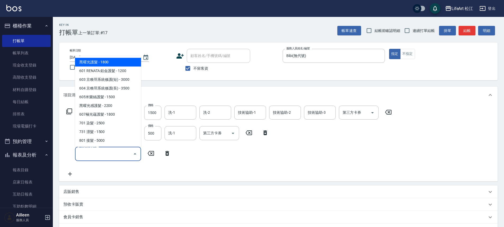
scroll to position [70, 0]
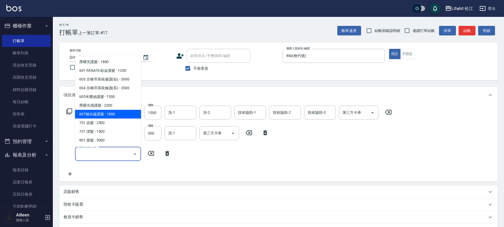
drag, startPoint x: 116, startPoint y: 113, endPoint x: 167, endPoint y: 104, distance: 52.0
click at [116, 112] on span "607極光蘊護髮 - 1800" at bounding box center [108, 114] width 66 height 9
type input "607極光蘊護髮(607)"
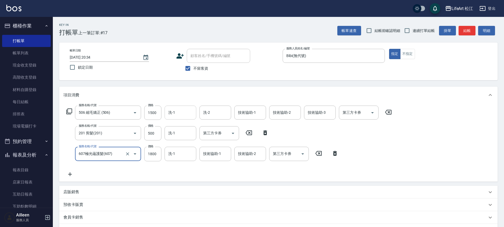
click at [177, 113] on input "洗-1" at bounding box center [180, 112] width 27 height 9
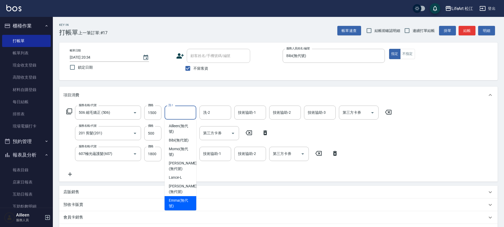
click at [182, 204] on span "[PERSON_NAME] (無代號)" at bounding box center [180, 203] width 23 height 11
type input "[PERSON_NAME](無代號)"
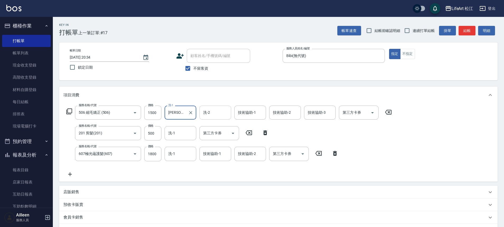
click at [208, 118] on div "洗-2" at bounding box center [216, 113] width 32 height 14
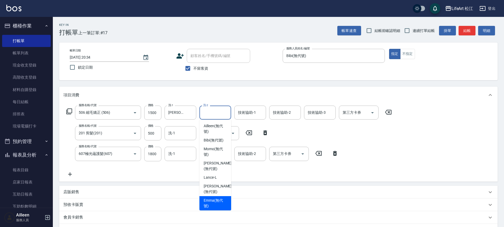
click at [210, 202] on span "[PERSON_NAME] (無代號)" at bounding box center [215, 203] width 23 height 11
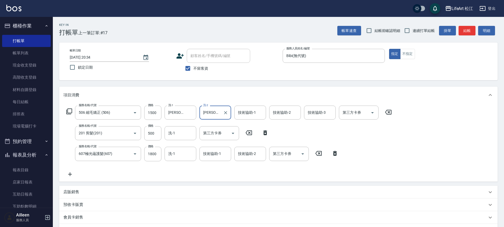
type input "[PERSON_NAME](無代號)"
click at [251, 117] on input "技術協助-1" at bounding box center [250, 112] width 27 height 9
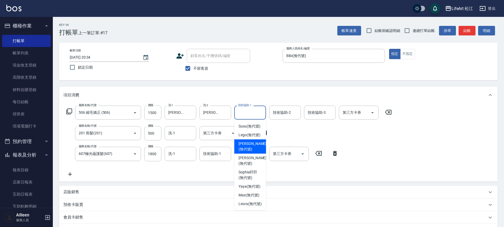
scroll to position [128, 0]
click at [251, 201] on span "Leora (無代號)" at bounding box center [250, 204] width 23 height 6
type input "Leora(無代號)"
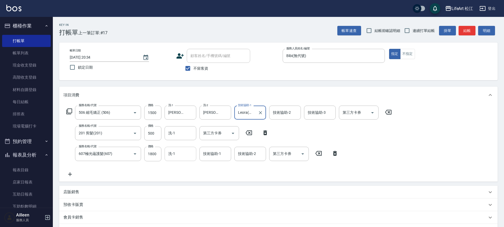
click at [177, 155] on input "洗-1" at bounding box center [180, 153] width 27 height 9
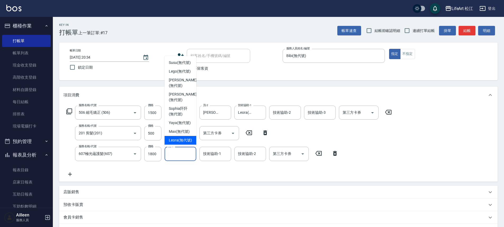
drag, startPoint x: 181, startPoint y: 135, endPoint x: 188, endPoint y: 140, distance: 8.8
click at [181, 138] on span "Leora (無代號)" at bounding box center [180, 141] width 23 height 6
type input "Leora(無代號)"
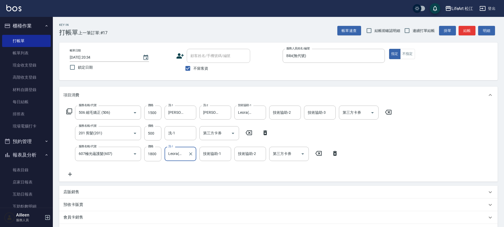
click at [211, 152] on div "技術協助-1 技術協助-1" at bounding box center [216, 154] width 32 height 14
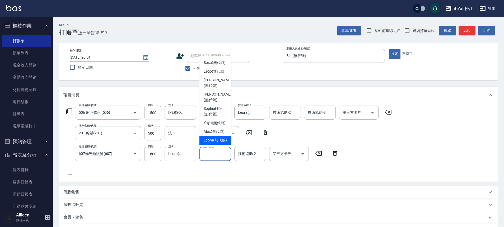
click at [215, 138] on span "Leora (無代號)" at bounding box center [215, 141] width 23 height 6
type input "Leora(無代號)"
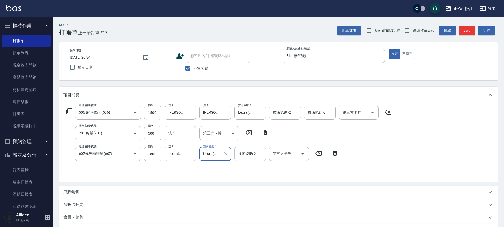
click at [245, 150] on div "技術協助-2 技術協助-2" at bounding box center [250, 154] width 32 height 14
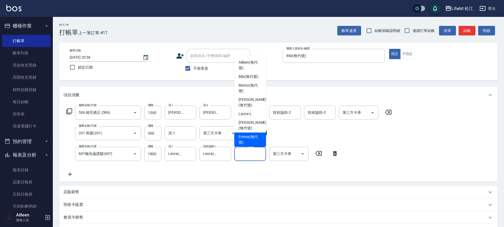
click at [244, 141] on span "[PERSON_NAME] (無代號)" at bounding box center [250, 139] width 23 height 11
type input "[PERSON_NAME](無代號)"
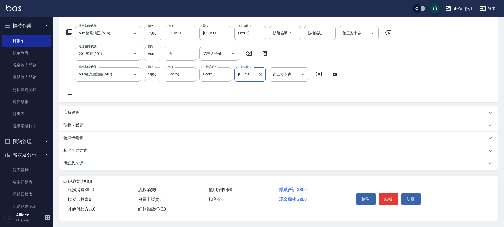
scroll to position [82, 0]
click at [92, 164] on div "備註及來源" at bounding box center [278, 163] width 439 height 13
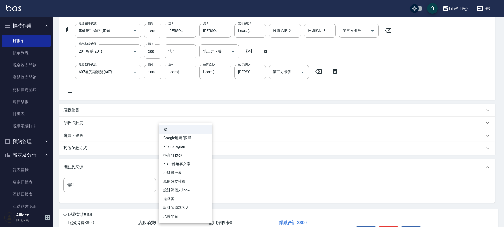
click at [173, 185] on body "LifeArt 松江 登出 櫃檯作業 打帳單 帳單列表 現金收支登錄 高階收支登錄 材料自購登錄 每日結帳 排班表 現場電腦打卡 預約管理 預約管理 單日預約…" at bounding box center [252, 89] width 504 height 342
click at [178, 147] on li "FB/Instagram" at bounding box center [185, 146] width 53 height 9
type input "FB/Instagram"
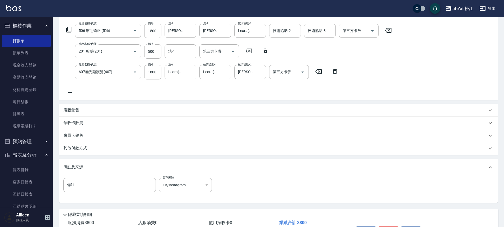
click at [114, 146] on div "其他付款方式" at bounding box center [275, 149] width 424 height 6
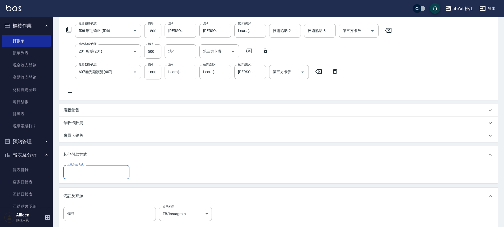
scroll to position [0, 0]
click at [109, 175] on input "其他付款方式" at bounding box center [96, 172] width 61 height 9
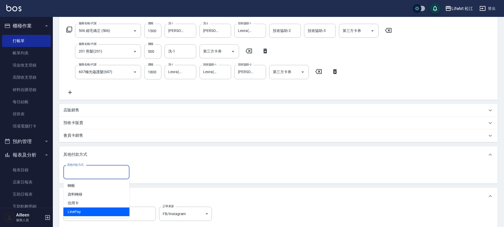
click at [93, 214] on span "LinePay" at bounding box center [96, 212] width 66 height 9
type input "LinePay"
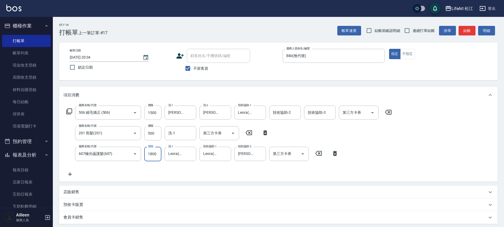
click at [152, 155] on input "1800" at bounding box center [152, 154] width 17 height 14
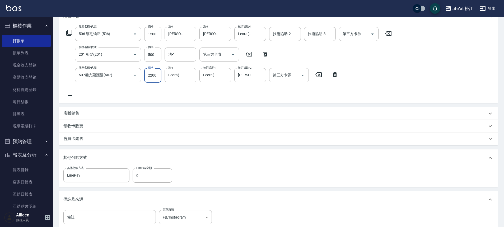
scroll to position [146, 0]
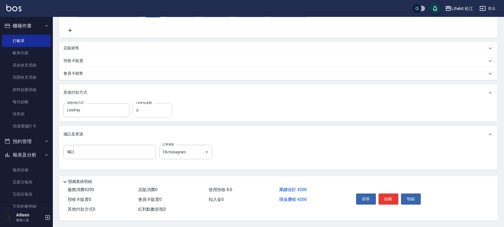
type input "2200"
click at [148, 106] on input "0" at bounding box center [153, 110] width 40 height 14
type input "4200"
click at [395, 200] on button "結帳" at bounding box center [389, 199] width 20 height 11
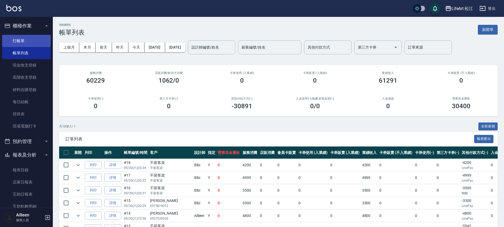
click at [22, 36] on link "打帳單" at bounding box center [26, 41] width 49 height 12
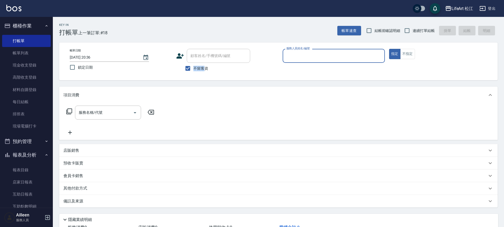
click at [204, 66] on label "不留客資" at bounding box center [195, 68] width 26 height 11
click at [201, 69] on span "不留客資" at bounding box center [200, 69] width 15 height 6
click at [193, 69] on input "不留客資" at bounding box center [187, 68] width 11 height 11
checkbox input "false"
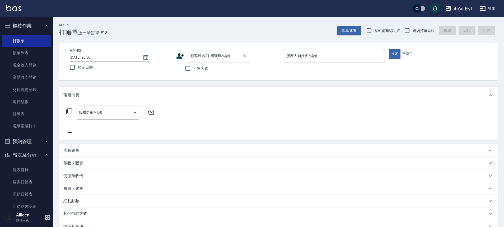
click at [206, 52] on div "顧客姓名/手機號碼/編號 顧客姓名/手機號碼/編號" at bounding box center [218, 56] width 63 height 14
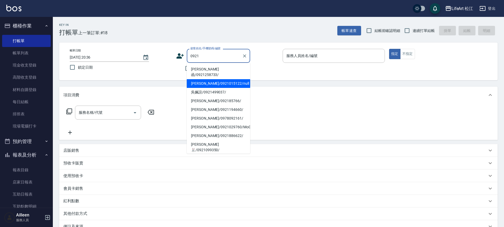
click at [223, 80] on li "[PERSON_NAME]/0921015122/null" at bounding box center [218, 83] width 63 height 9
type input "[PERSON_NAME]/0921015122/null"
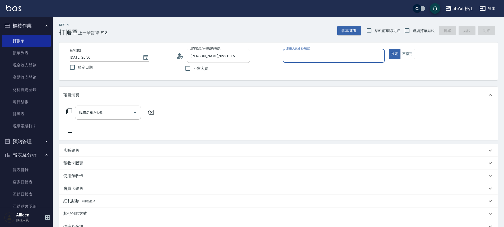
click at [321, 49] on div "服務人員姓名/編號" at bounding box center [334, 56] width 102 height 14
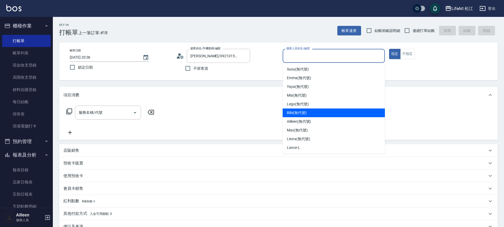
click at [334, 113] on div "Bibi (無代號)" at bounding box center [334, 113] width 102 height 9
type input "Bibi(無代號)"
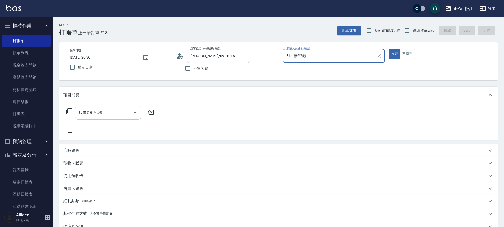
click at [119, 118] on div "服務名稱/代號" at bounding box center [108, 113] width 66 height 14
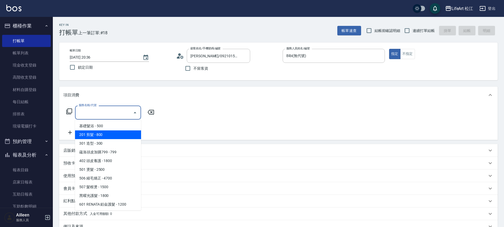
click at [112, 135] on span "201 剪髮 - 800" at bounding box center [108, 135] width 66 height 9
type input "201 剪髮(201)"
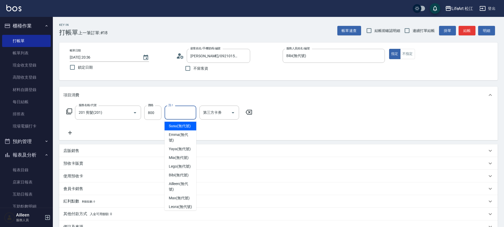
click at [180, 114] on input "洗-1" at bounding box center [180, 112] width 27 height 9
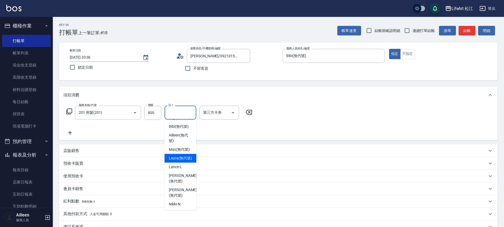
drag, startPoint x: 180, startPoint y: 185, endPoint x: 172, endPoint y: 182, distance: 8.2
click at [180, 161] on span "Leora (無代號)" at bounding box center [180, 159] width 23 height 6
type input "Leora(無代號)"
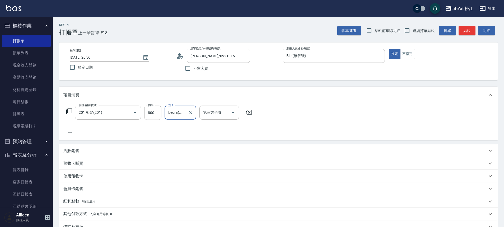
click at [74, 135] on icon at bounding box center [69, 133] width 13 height 6
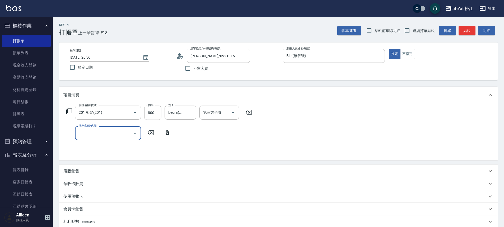
click at [89, 134] on input "服務名稱/代號" at bounding box center [103, 133] width 53 height 9
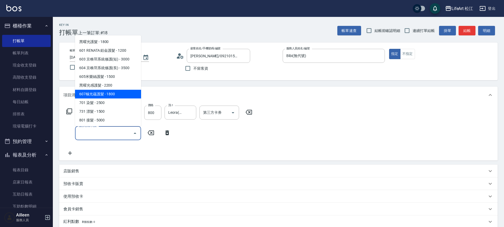
scroll to position [70, 0]
click at [107, 90] on span "607極光蘊護髮 - 1800" at bounding box center [108, 93] width 66 height 9
type input "607極光蘊護髮(607)"
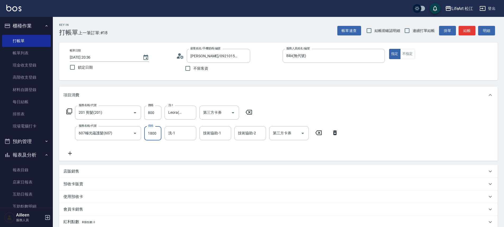
click at [156, 132] on input "1800" at bounding box center [152, 133] width 17 height 14
type input "2200"
click at [176, 135] on input "洗-1" at bounding box center [180, 133] width 27 height 9
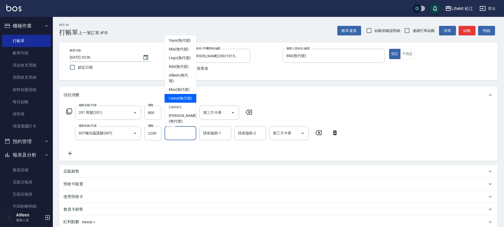
scroll to position [49, 0]
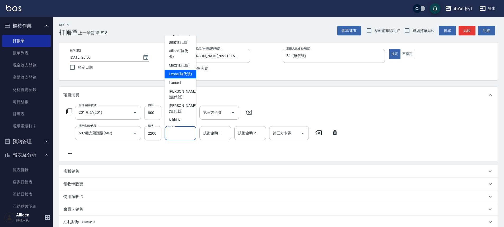
click at [185, 77] on span "Leora (無代號)" at bounding box center [180, 74] width 23 height 6
type input "Leora(無代號)"
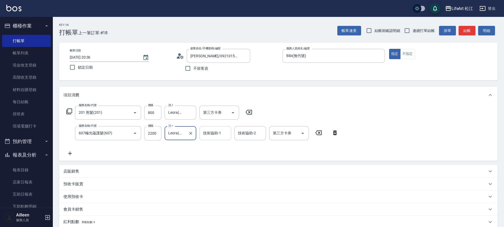
click at [216, 129] on input "技術協助-1" at bounding box center [215, 133] width 27 height 9
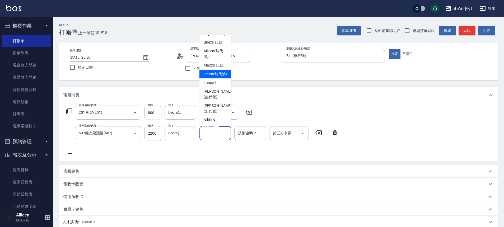
click at [216, 77] on span "Leora (無代號)" at bounding box center [215, 74] width 23 height 6
type input "Leora(無代號)"
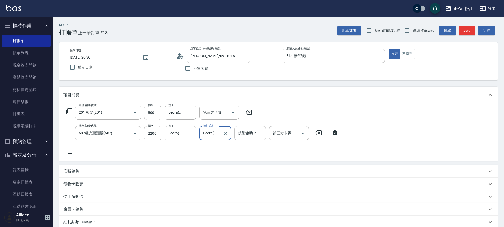
click at [243, 135] on input "技術協助-2" at bounding box center [250, 133] width 27 height 9
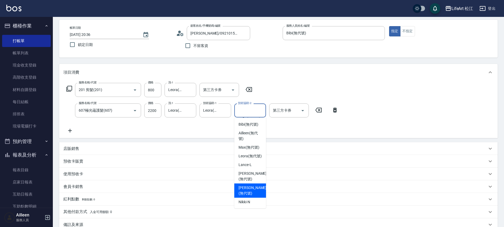
scroll to position [86, 0]
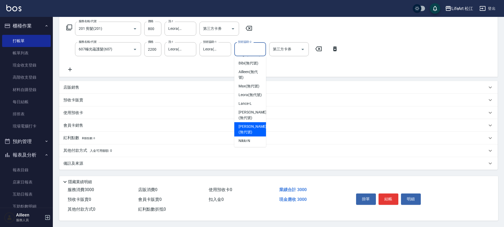
click at [104, 150] on span "入金可用餘額: 0" at bounding box center [101, 151] width 22 height 4
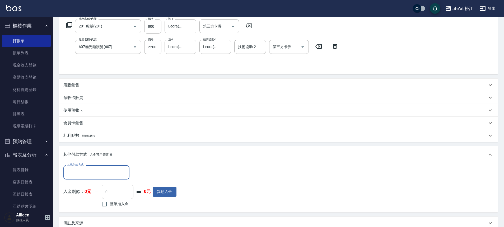
scroll to position [0, 0]
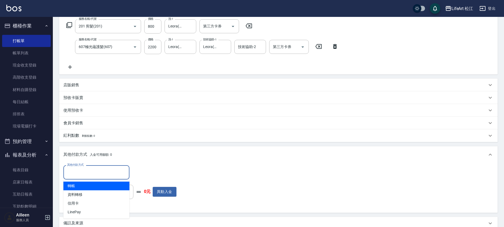
click at [112, 176] on input "其他付款方式" at bounding box center [96, 172] width 61 height 9
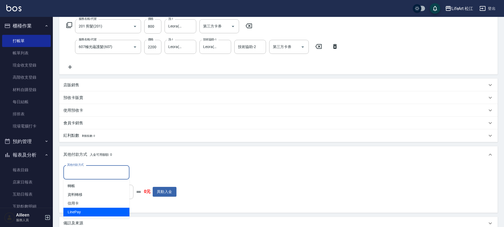
click at [91, 212] on span "LinePay" at bounding box center [96, 212] width 66 height 9
type input "LinePay"
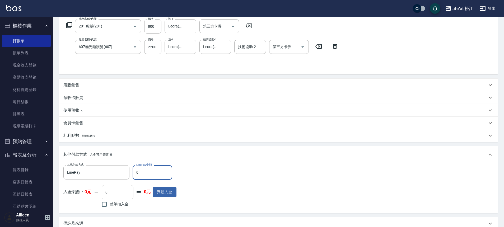
scroll to position [135, 0]
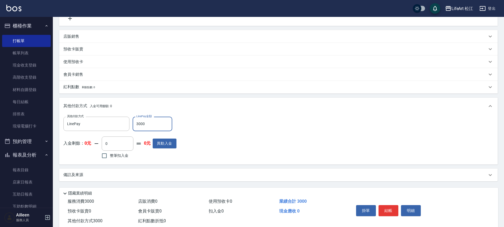
type input "3000"
click at [141, 174] on div "備註及來源" at bounding box center [275, 175] width 424 height 6
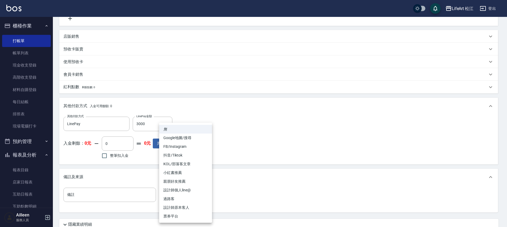
click at [181, 192] on body "LifeArt 松江 登出 櫃檯作業 打帳單 帳單列表 現金收支登錄 高階收支登錄 材料自購登錄 每日結帳 排班表 現場電腦打卡 預約管理 預約管理 單日預約…" at bounding box center [253, 67] width 507 height 405
click at [187, 145] on li "FB/Instagram" at bounding box center [185, 146] width 53 height 9
type input "FB/Instagram"
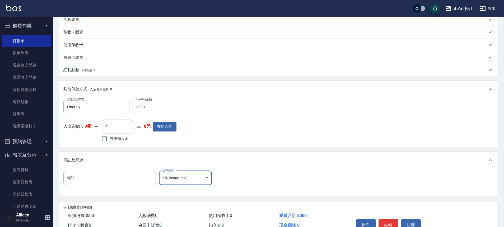
scroll to position [180, 0]
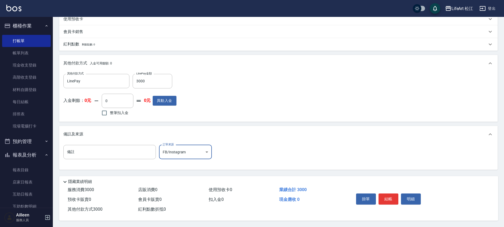
drag, startPoint x: 382, startPoint y: 197, endPoint x: 379, endPoint y: 196, distance: 2.8
click at [382, 197] on button "結帳" at bounding box center [389, 199] width 20 height 11
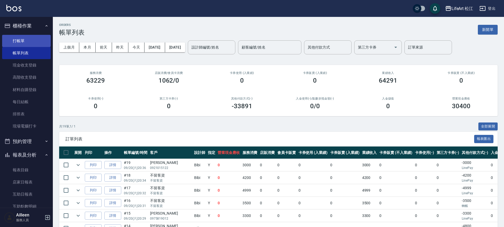
click at [20, 43] on link "打帳單" at bounding box center [26, 41] width 49 height 12
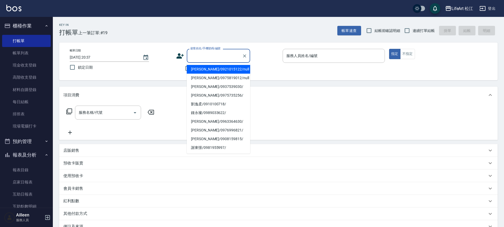
click at [206, 54] on input "顧客姓名/手機號碼/編號" at bounding box center [214, 55] width 51 height 9
click at [219, 70] on li "[PERSON_NAME]/0913003310/null" at bounding box center [218, 69] width 63 height 9
type input "[PERSON_NAME]/0913003310/null"
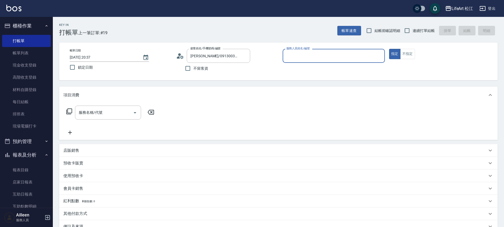
click at [354, 58] on input "服務人員姓名/編號" at bounding box center [334, 55] width 98 height 9
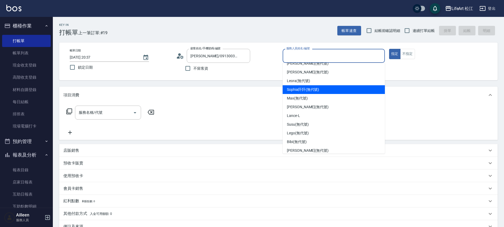
scroll to position [62, 0]
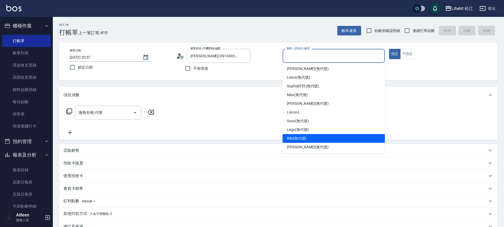
click at [326, 137] on div "Bibi (無代號)" at bounding box center [334, 138] width 102 height 9
type input "Bibi(無代號)"
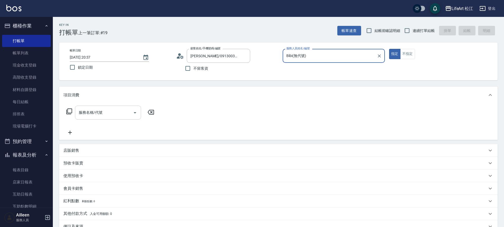
click at [94, 114] on div "服務名稱/代號 服務名稱/代號" at bounding box center [108, 113] width 66 height 14
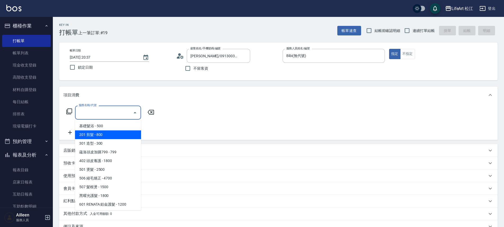
click at [113, 134] on span "201 剪髮 - 800" at bounding box center [108, 135] width 66 height 9
type input "201 剪髮(201)"
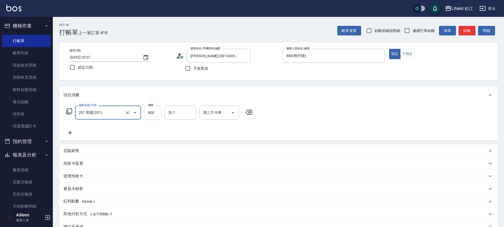
click at [157, 115] on input "800" at bounding box center [152, 113] width 17 height 14
type input "500"
click at [73, 133] on icon at bounding box center [69, 133] width 13 height 6
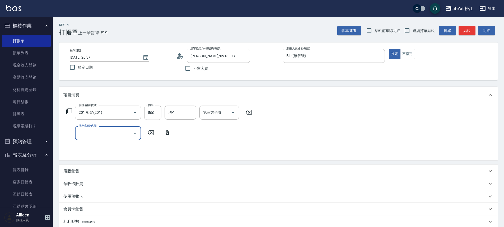
click at [108, 124] on div "服務名稱/代號 201 剪髮(201) 服務名稱/代號 價格 500 價格 洗-1 洗-1 第三方卡券 第三方卡券 服務名稱/代號 服務名稱/代號" at bounding box center [159, 131] width 192 height 51
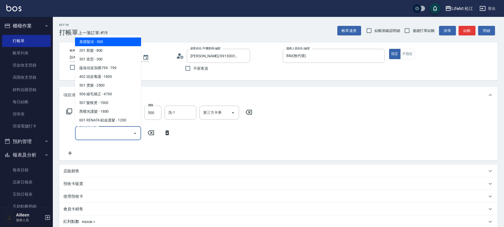
click at [108, 129] on input "服務名稱/代號" at bounding box center [103, 133] width 53 height 9
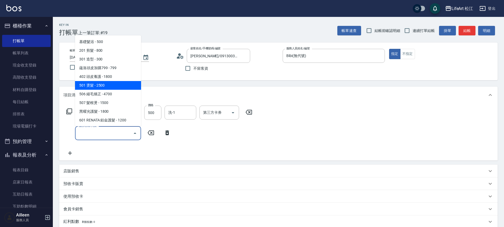
click at [118, 87] on span "501 燙髮 - 2500" at bounding box center [108, 85] width 66 height 9
type input "501 燙髮(501)"
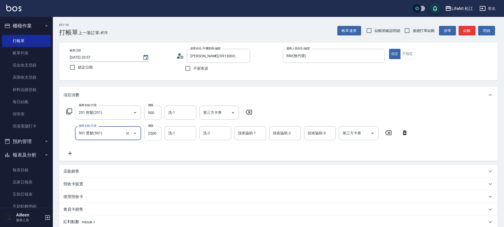
click at [153, 135] on input "2500" at bounding box center [152, 133] width 17 height 14
type input "1500"
click at [67, 153] on icon at bounding box center [69, 153] width 13 height 6
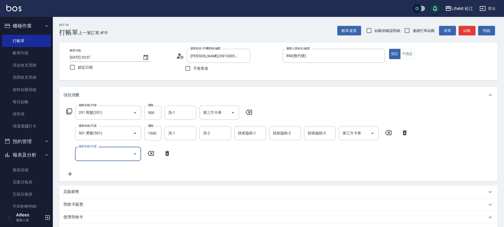
click at [119, 159] on div "服務名稱/代號" at bounding box center [108, 154] width 66 height 14
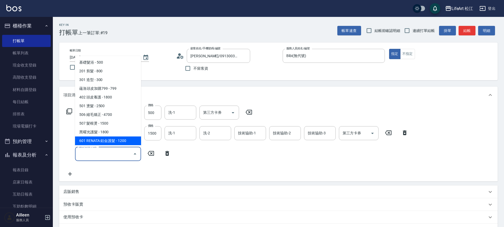
scroll to position [1, 0]
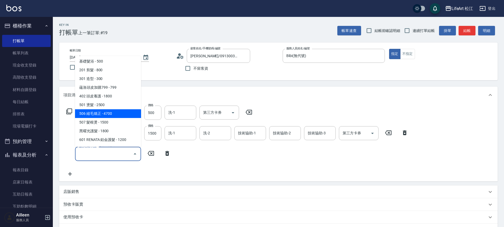
click at [117, 110] on span "506 縮毛矯正 - 4700" at bounding box center [108, 113] width 66 height 9
type input "506 縮毛矯正 (506)"
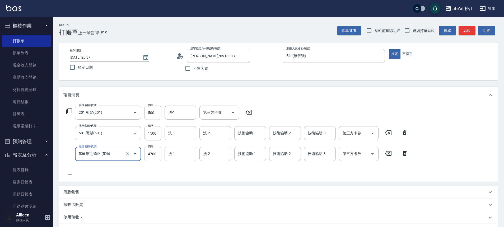
click at [158, 157] on input "4700" at bounding box center [152, 154] width 17 height 14
type input "1500"
click at [73, 177] on icon at bounding box center [69, 174] width 13 height 6
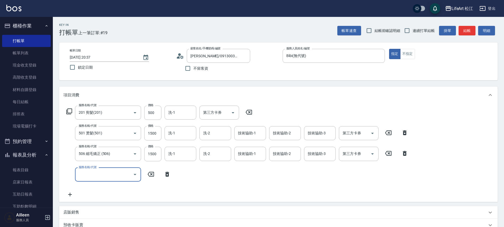
click at [100, 172] on input "服務名稱/代號" at bounding box center [103, 174] width 53 height 9
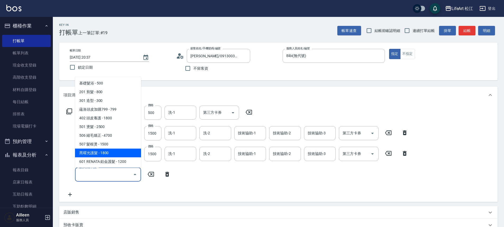
scroll to position [48, 0]
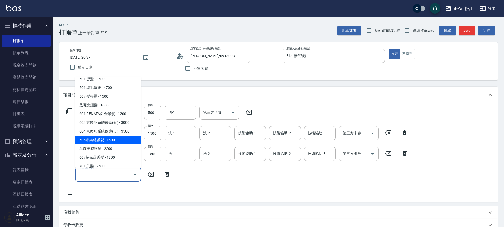
click at [114, 141] on span "605米樂絲護髮 - 1500" at bounding box center [108, 140] width 66 height 9
type input "605米樂絲護髮(605)"
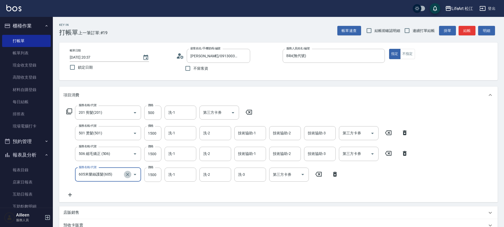
click at [129, 174] on icon "Clear" at bounding box center [127, 174] width 5 height 5
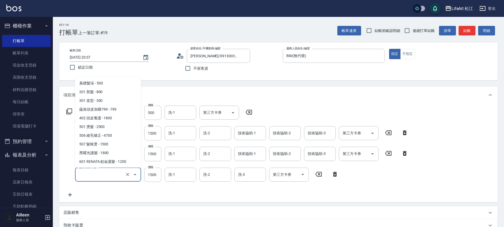
click at [104, 176] on input "服務名稱/代號" at bounding box center [100, 174] width 47 height 9
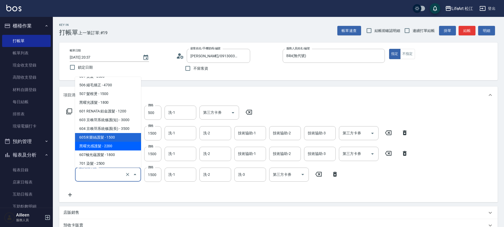
scroll to position [70, 0]
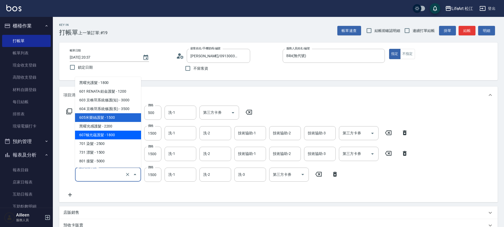
click at [108, 135] on span "607極光蘊護髮 - 1800" at bounding box center [108, 135] width 66 height 9
type input "607極光蘊護髮(607)"
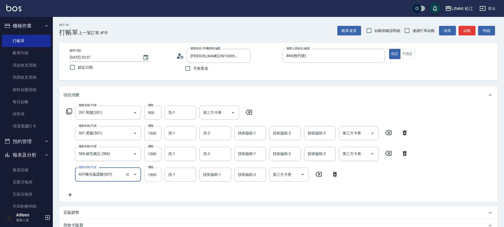
click at [151, 173] on input "1800" at bounding box center [152, 175] width 17 height 14
click at [154, 175] on input "1800" at bounding box center [152, 175] width 17 height 14
type input "2200"
click at [176, 136] on input "洗-1" at bounding box center [180, 133] width 27 height 9
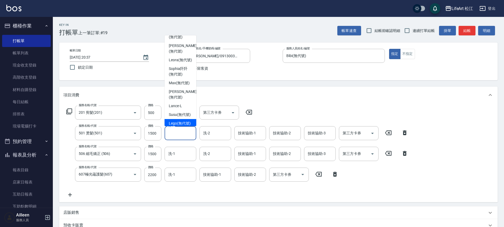
scroll to position [28, 0]
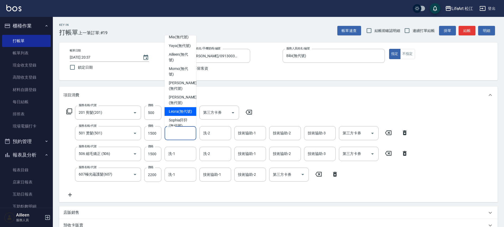
click at [182, 109] on span "Leora (無代號)" at bounding box center [180, 112] width 23 height 6
type input "Leora(無代號)"
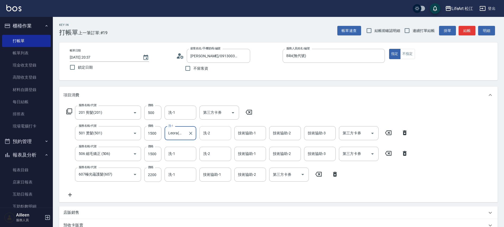
click at [208, 133] on div "洗-2 洗-2" at bounding box center [216, 133] width 32 height 14
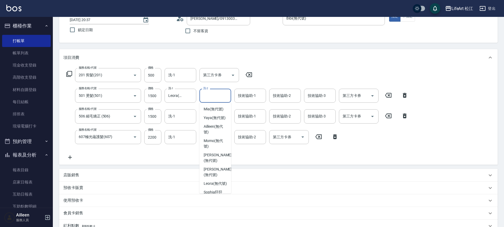
scroll to position [15, 0]
click at [214, 191] on span "Leora (無代號)" at bounding box center [215, 192] width 23 height 6
type input "Leora(無代號)"
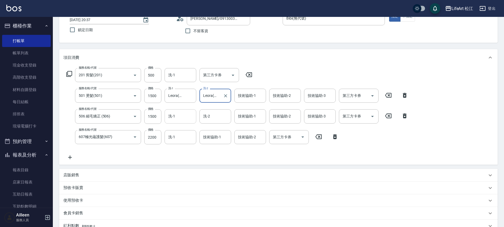
click at [188, 118] on input "洗-1" at bounding box center [180, 116] width 27 height 9
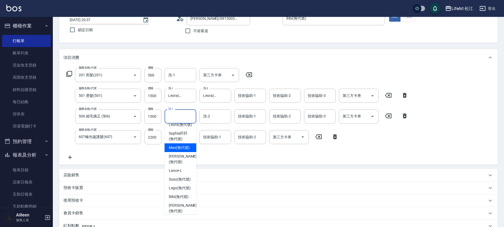
scroll to position [104, 0]
click at [188, 127] on span "Leora (無代號)" at bounding box center [180, 124] width 23 height 6
type input "Leora(無代號)"
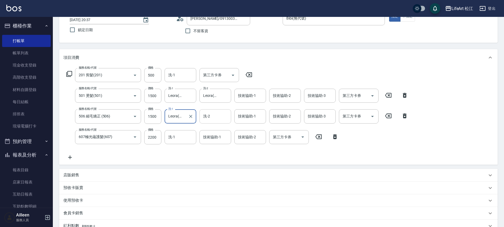
click at [214, 120] on input "洗-2" at bounding box center [215, 116] width 27 height 9
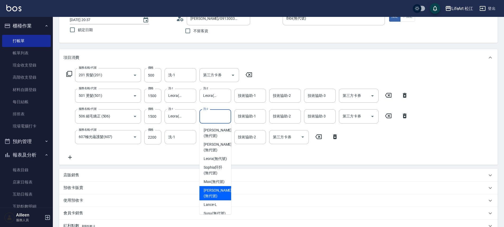
scroll to position [96, 0]
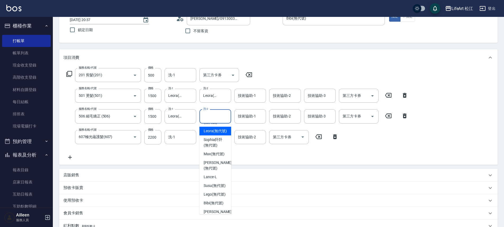
click at [225, 135] on div "Leora (無代號)" at bounding box center [216, 131] width 32 height 9
type input "Leora(無代號)"
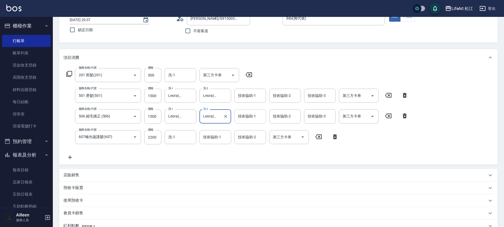
click at [252, 113] on div "技術協助-1 技術協助-1" at bounding box center [250, 116] width 32 height 14
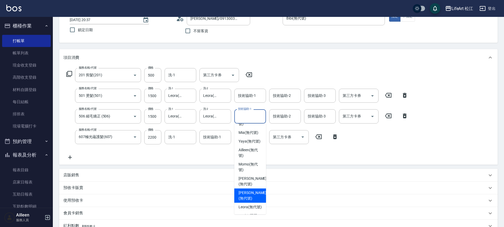
scroll to position [21, 0]
click at [249, 203] on div "Leora (無代號)" at bounding box center [250, 207] width 32 height 9
type input "Leora(無代號)"
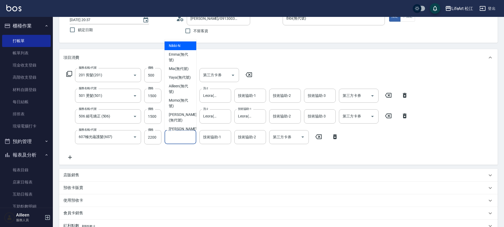
click at [185, 139] on input "洗-1" at bounding box center [180, 137] width 27 height 9
click at [182, 41] on span "Leora (無代號)" at bounding box center [180, 41] width 23 height 6
type input "Leora(無代號)"
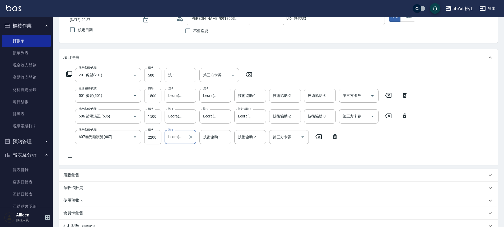
click at [214, 138] on div "技術協助-1 技術協助-1" at bounding box center [216, 137] width 32 height 14
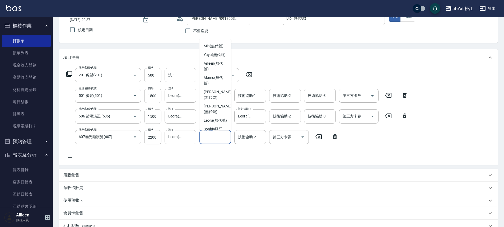
scroll to position [48, 0]
click at [215, 98] on span "Leora (無代號)" at bounding box center [215, 96] width 23 height 6
type input "Leora(無代號)"
click at [244, 137] on div "技術協助-2 技術協助-2" at bounding box center [250, 137] width 32 height 14
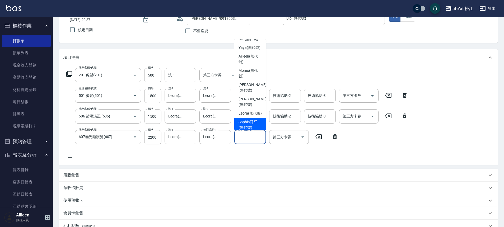
scroll to position [95, 0]
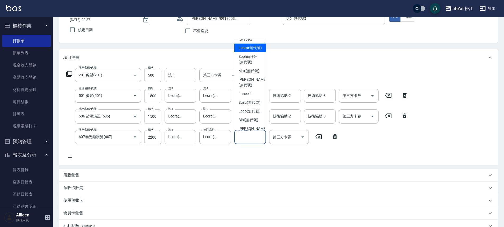
click at [250, 51] on span "Leora (無代號)" at bounding box center [250, 48] width 23 height 6
type input "Leora(無代號)"
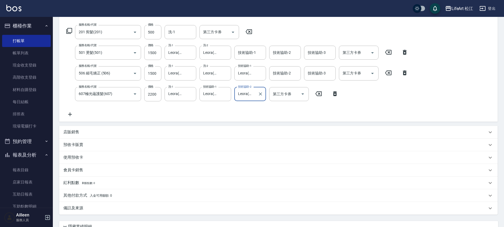
scroll to position [81, 0]
click at [102, 205] on div "備註及來源" at bounding box center [275, 208] width 424 height 6
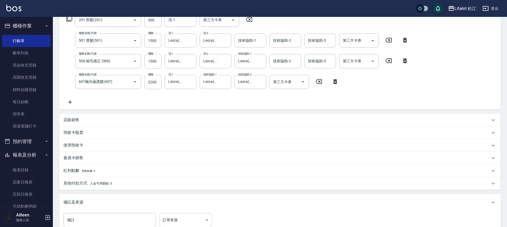
click at [174, 225] on body "LifeArt 松江 登出 櫃檯作業 打帳單 帳單列表 現金收支登錄 高階收支登錄 材料自購登錄 每日結帳 排班表 現場電腦打卡 預約管理 預約管理 單日預約…" at bounding box center [253, 101] width 507 height 388
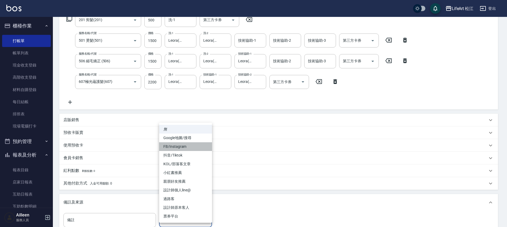
click at [183, 147] on li "FB/Instagram" at bounding box center [185, 146] width 53 height 9
type input "FB/Instagram"
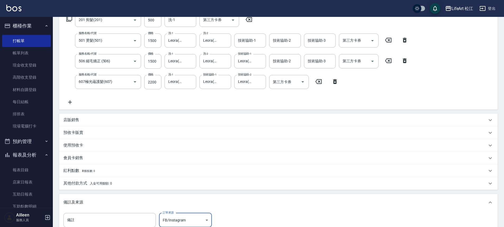
click at [111, 185] on span "入金可用餘額: 0" at bounding box center [101, 184] width 22 height 4
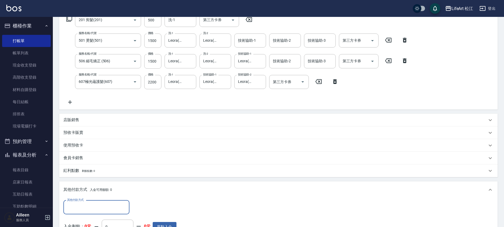
scroll to position [0, 0]
click at [114, 204] on input "其他付款方式" at bounding box center [96, 207] width 61 height 9
drag, startPoint x: 104, startPoint y: 193, endPoint x: 117, endPoint y: 197, distance: 12.8
click at [104, 193] on span "LinePay" at bounding box center [96, 194] width 66 height 9
type input "LinePay"
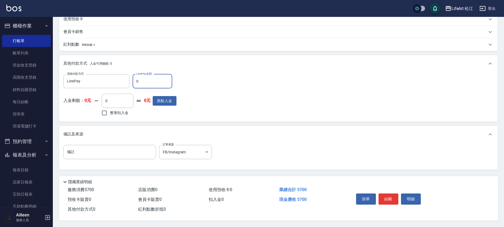
scroll to position [222, 0]
type input "5700"
click at [386, 199] on button "結帳" at bounding box center [389, 199] width 20 height 11
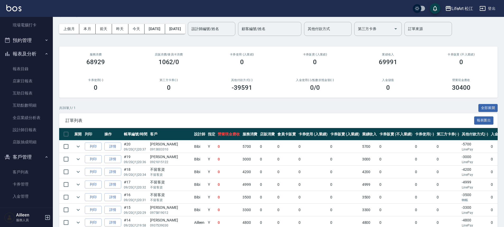
scroll to position [106, 0]
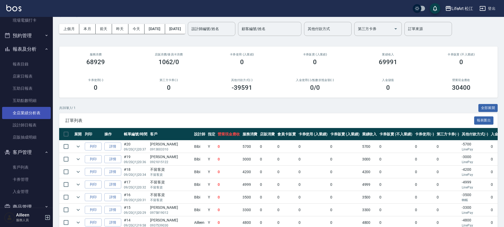
click at [36, 114] on link "全店業績分析表" at bounding box center [26, 113] width 49 height 12
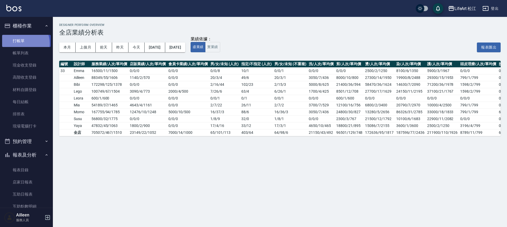
click at [21, 43] on link "打帳單" at bounding box center [26, 41] width 49 height 12
